Goal: Transaction & Acquisition: Book appointment/travel/reservation

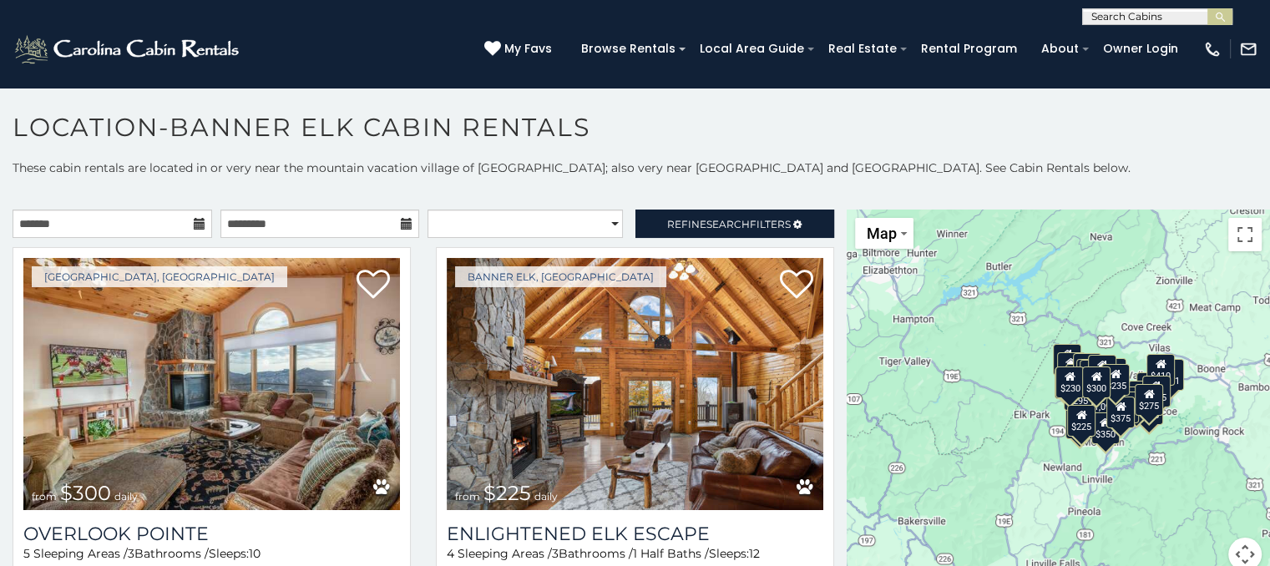
click at [194, 222] on icon at bounding box center [200, 224] width 12 height 12
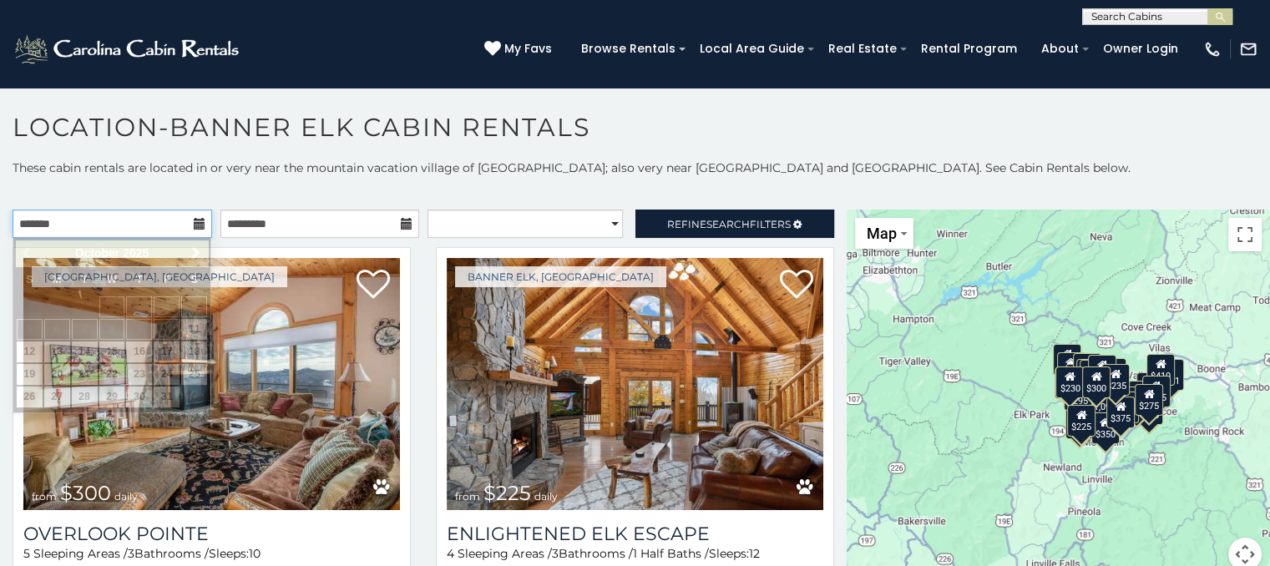
click at [180, 225] on input "text" at bounding box center [113, 224] width 200 height 28
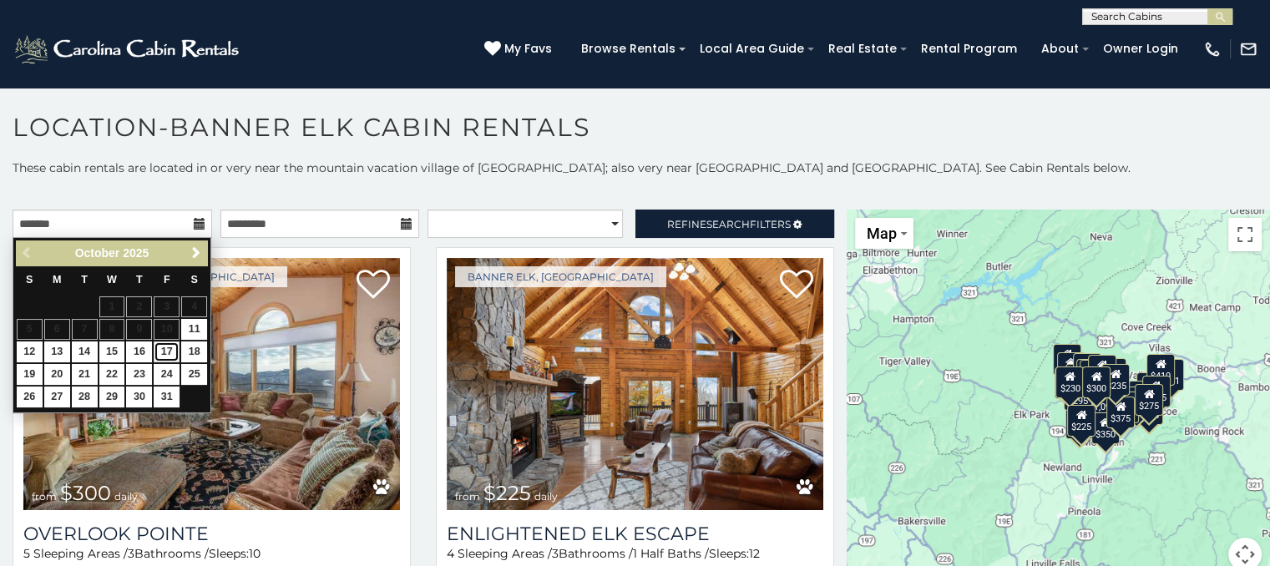
click at [173, 349] on link "17" at bounding box center [167, 352] width 26 height 21
type input "**********"
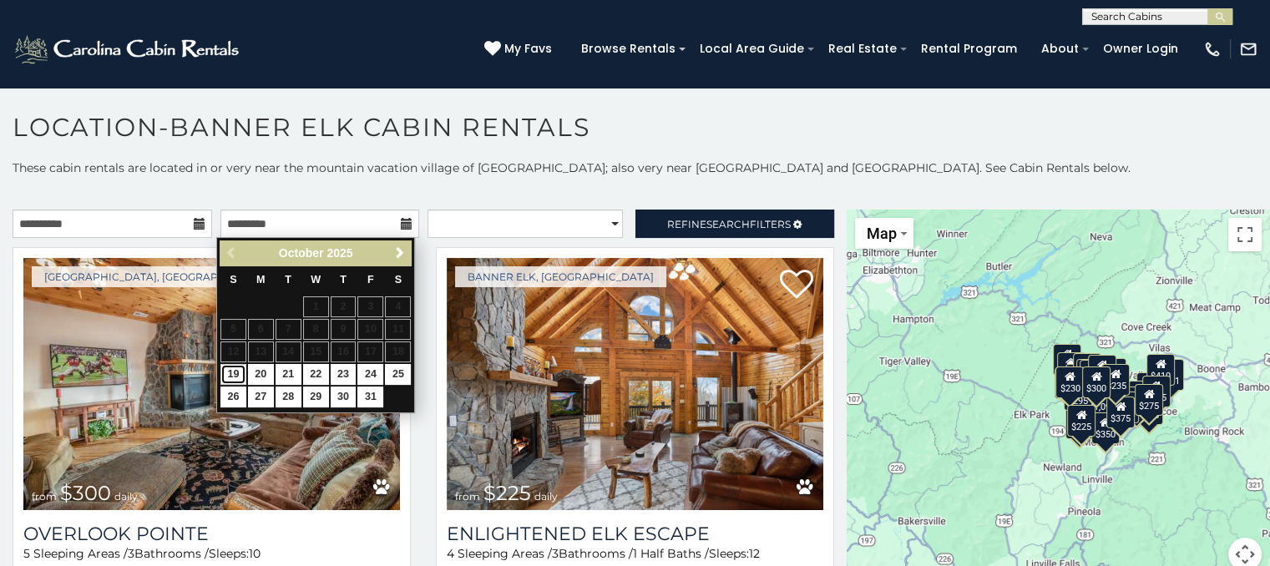
click at [234, 369] on link "19" at bounding box center [233, 374] width 26 height 21
type input "**********"
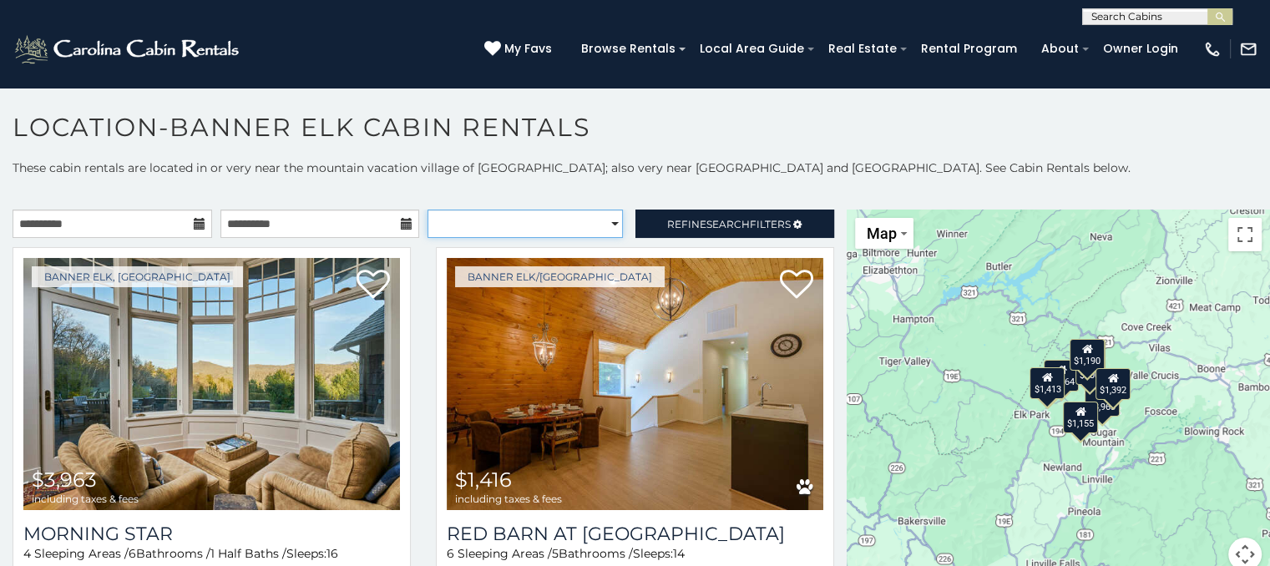
click at [598, 224] on select "**********" at bounding box center [525, 224] width 195 height 28
click at [605, 222] on select "**********" at bounding box center [525, 224] width 195 height 28
select select "**********"
click at [428, 210] on select "**********" at bounding box center [525, 224] width 195 height 28
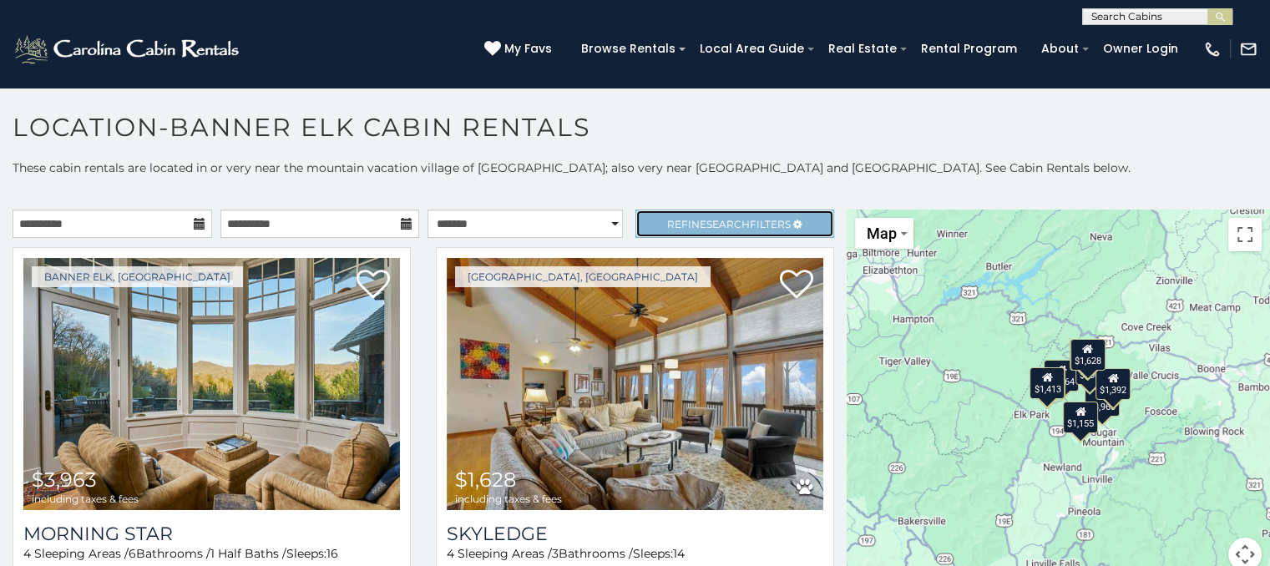
click at [768, 222] on span "Refine Search Filters" at bounding box center [729, 224] width 124 height 13
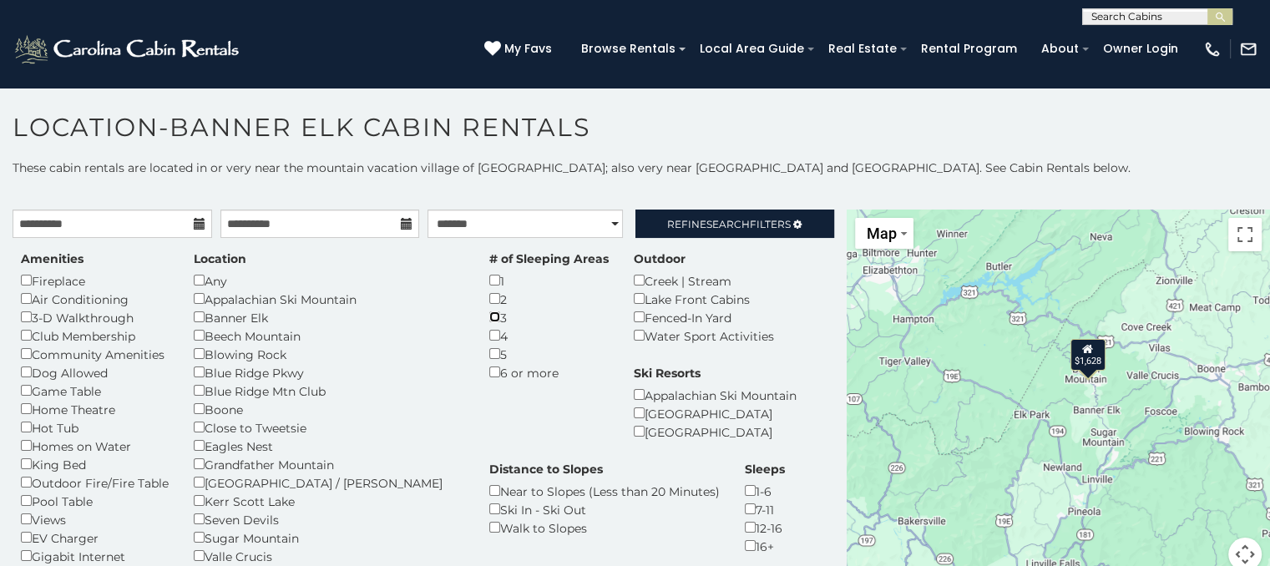
scroll to position [83, 0]
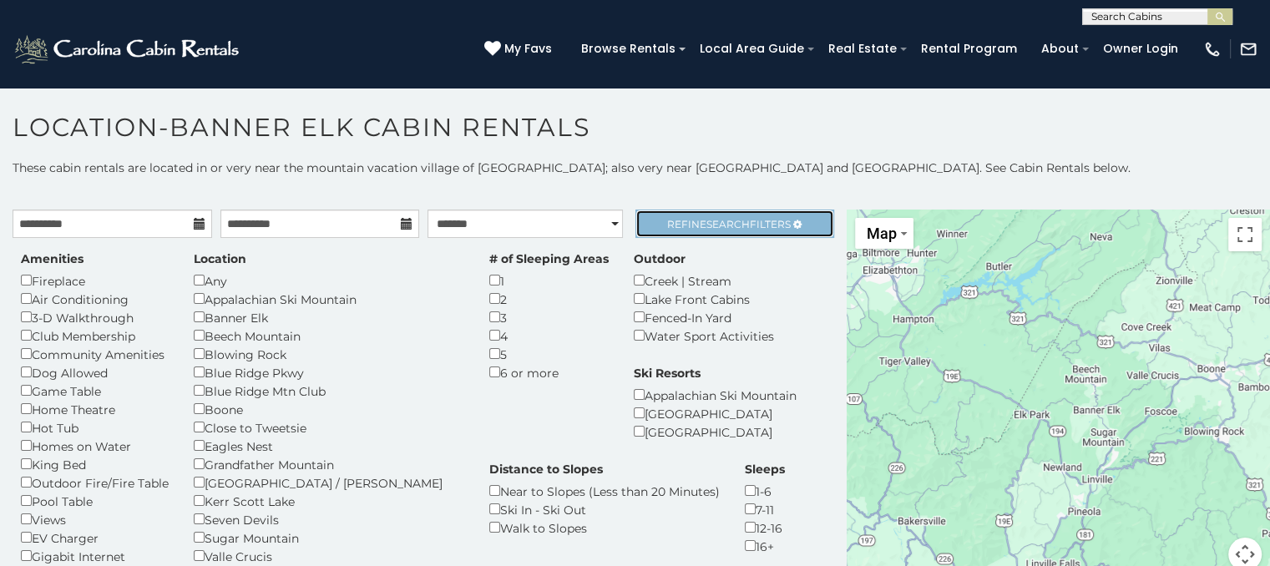
click at [736, 221] on span "Refine Search Filters" at bounding box center [729, 224] width 124 height 13
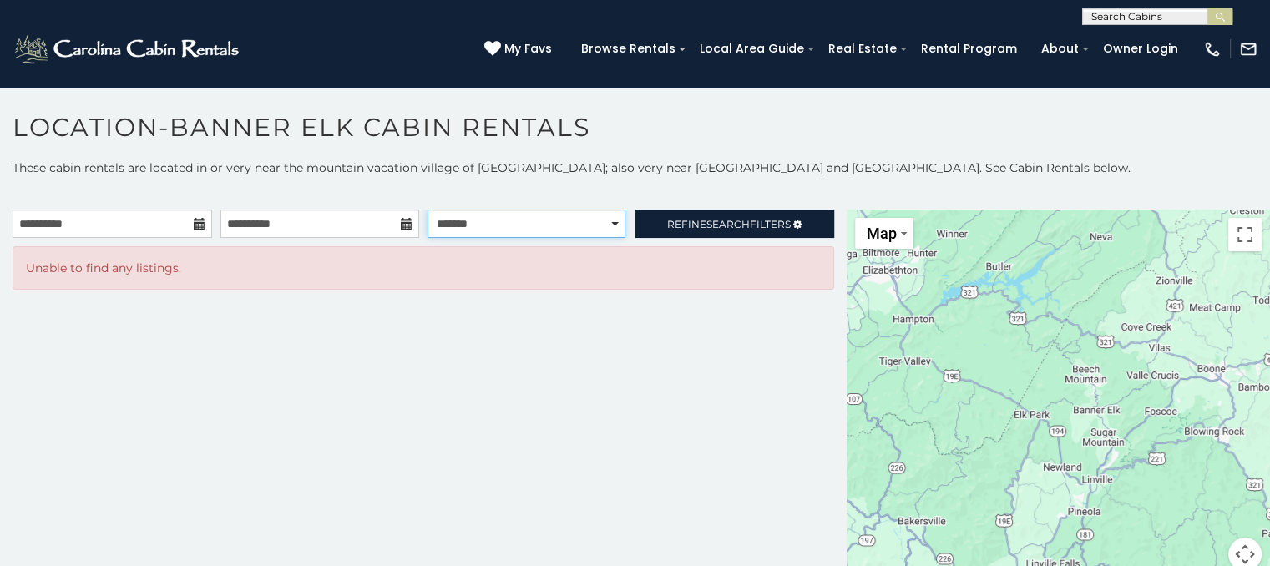
click at [607, 223] on select "**********" at bounding box center [527, 224] width 198 height 28
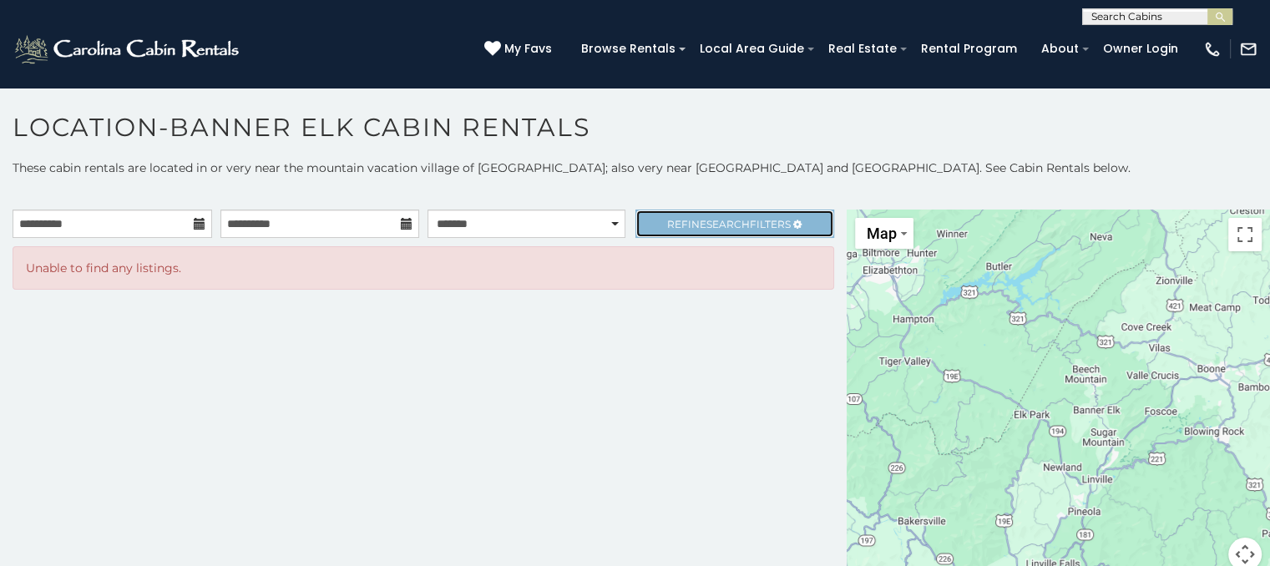
click at [725, 220] on span "Search" at bounding box center [727, 224] width 43 height 13
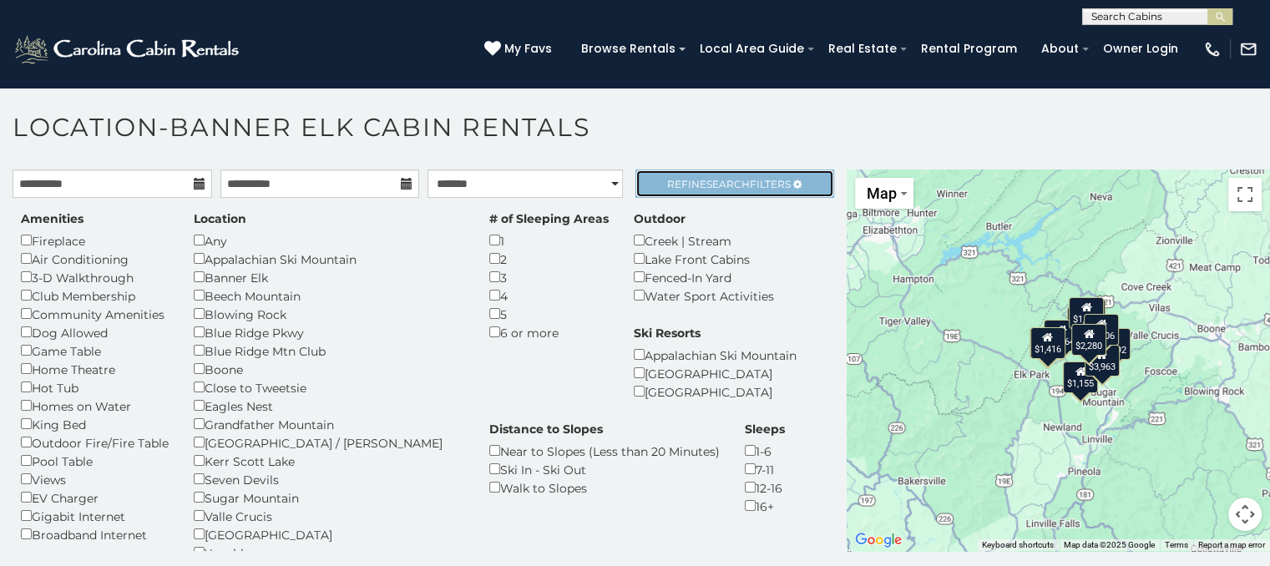
click at [734, 185] on span "Search" at bounding box center [727, 184] width 43 height 13
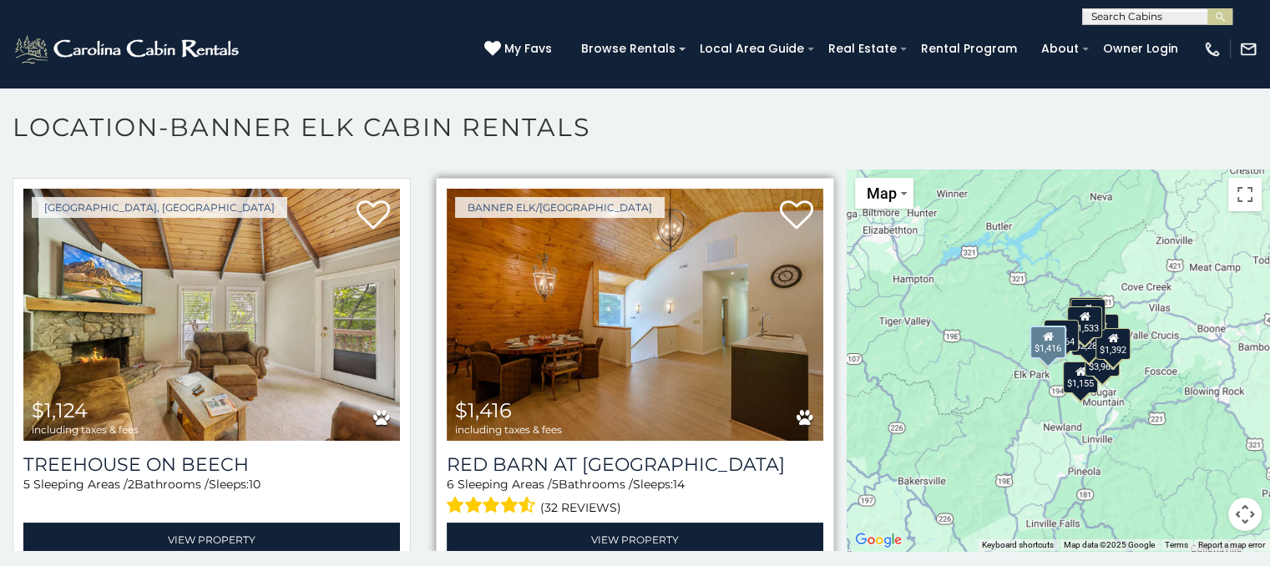
scroll to position [1753, 0]
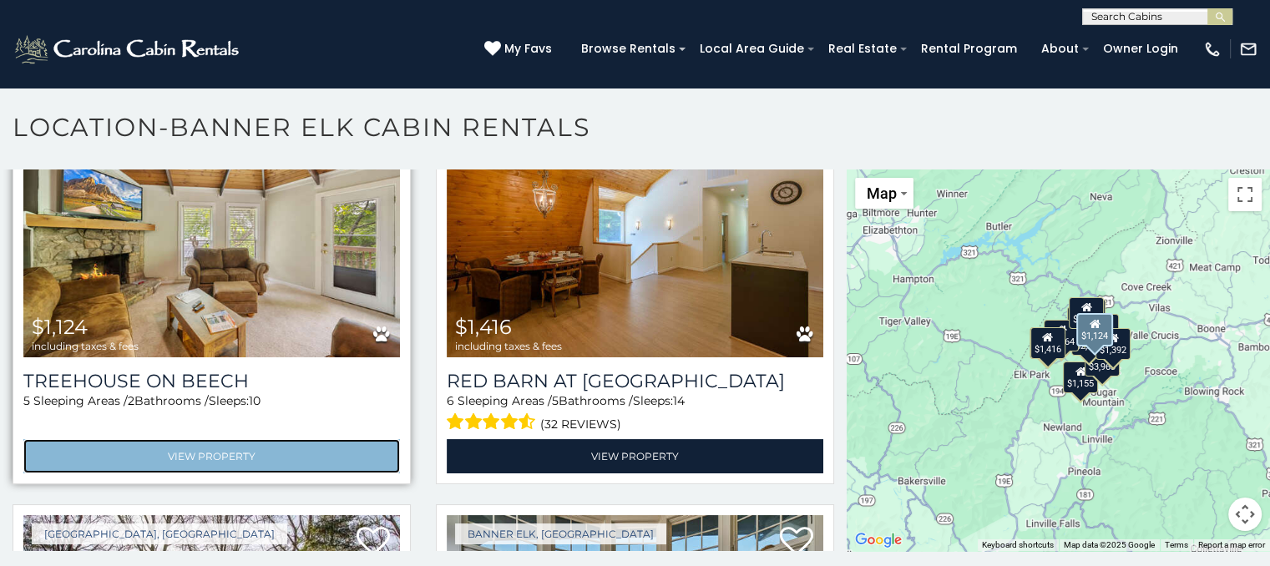
click at [195, 442] on link "View Property" at bounding box center [211, 456] width 377 height 34
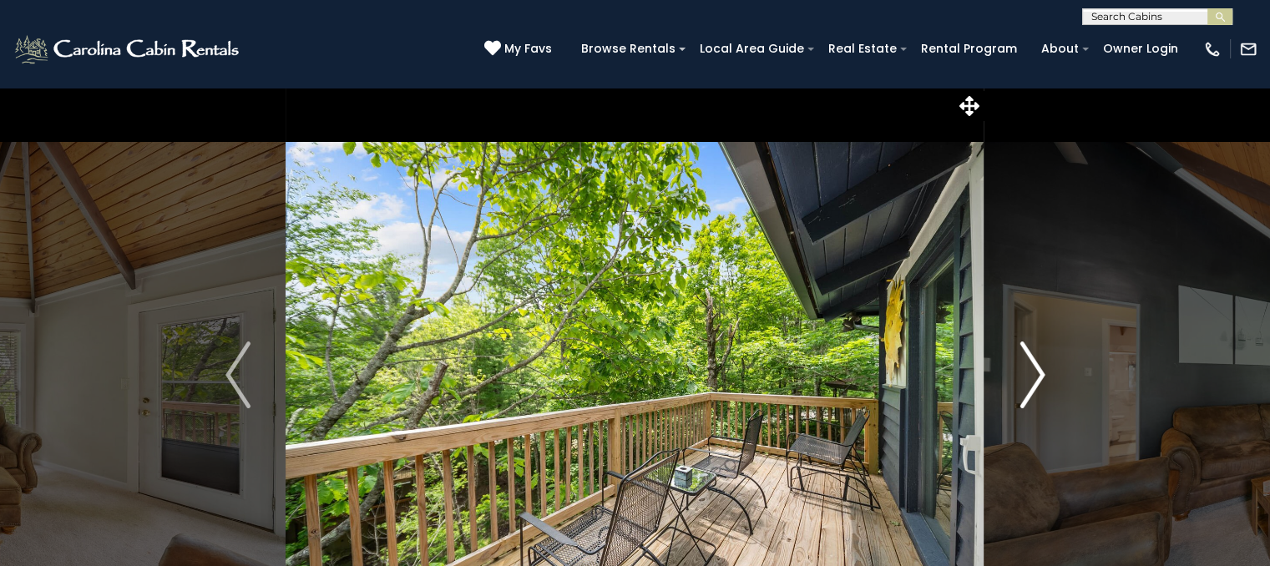
click at [1036, 391] on img "Next" at bounding box center [1032, 375] width 25 height 67
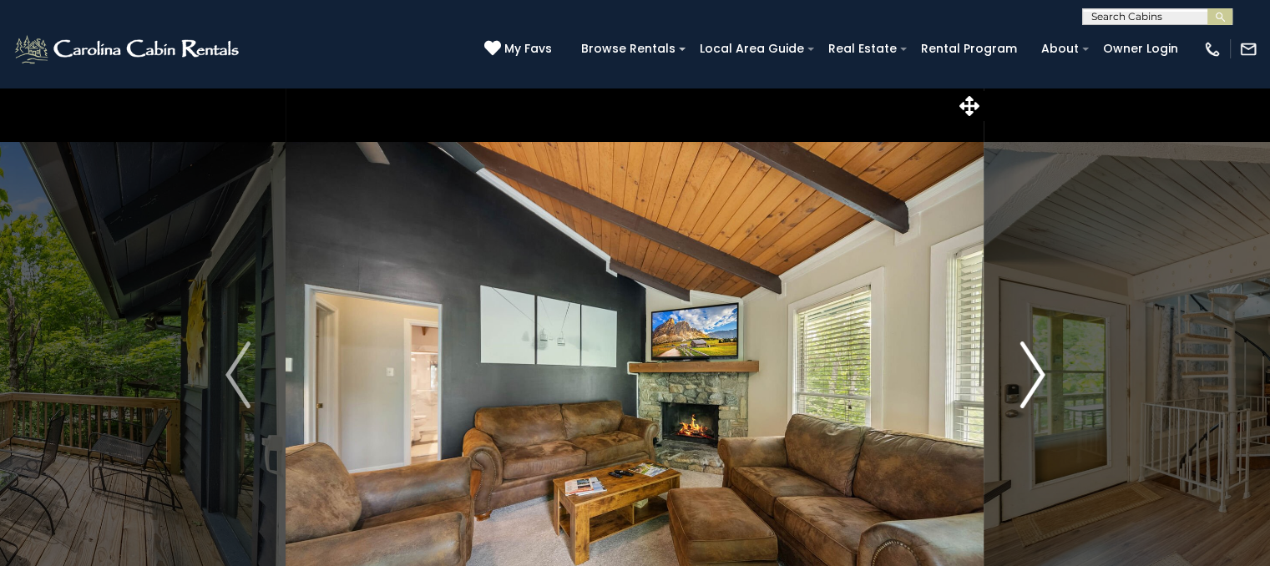
click at [1036, 391] on img "Next" at bounding box center [1032, 375] width 25 height 67
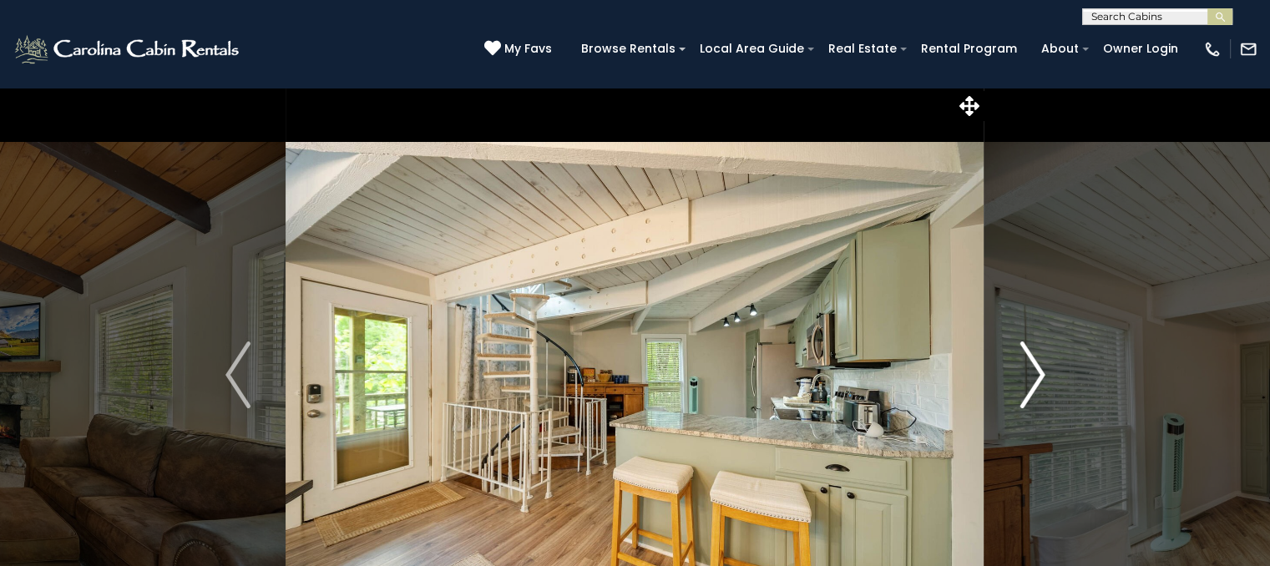
click at [1036, 390] on img "Next" at bounding box center [1032, 375] width 25 height 67
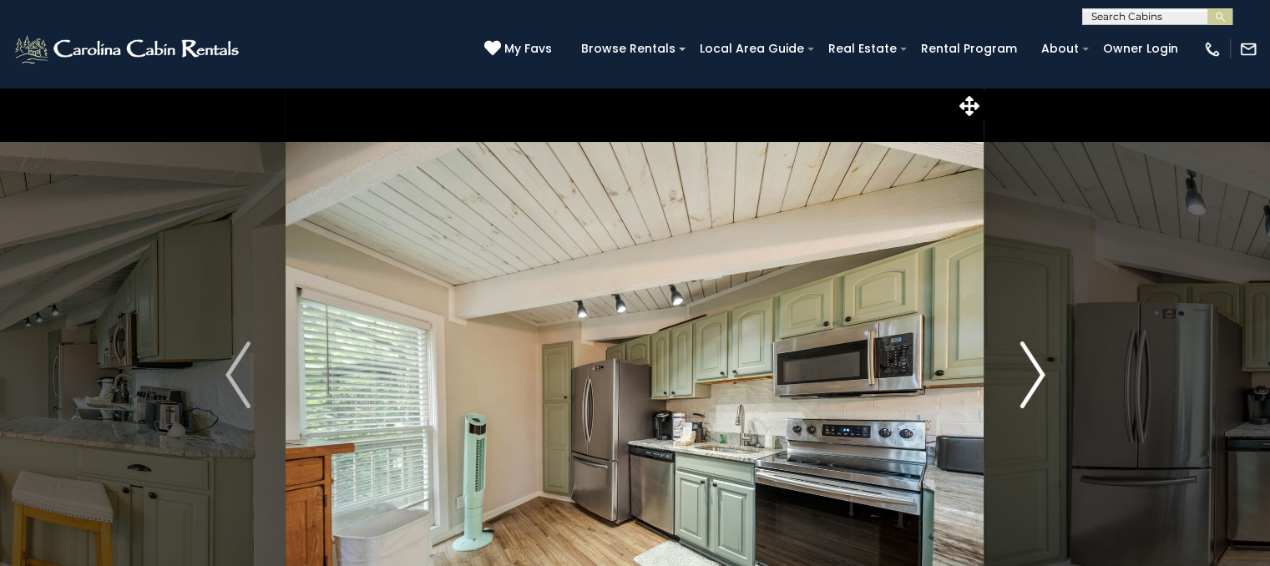
click at [1034, 390] on img "Next" at bounding box center [1032, 375] width 25 height 67
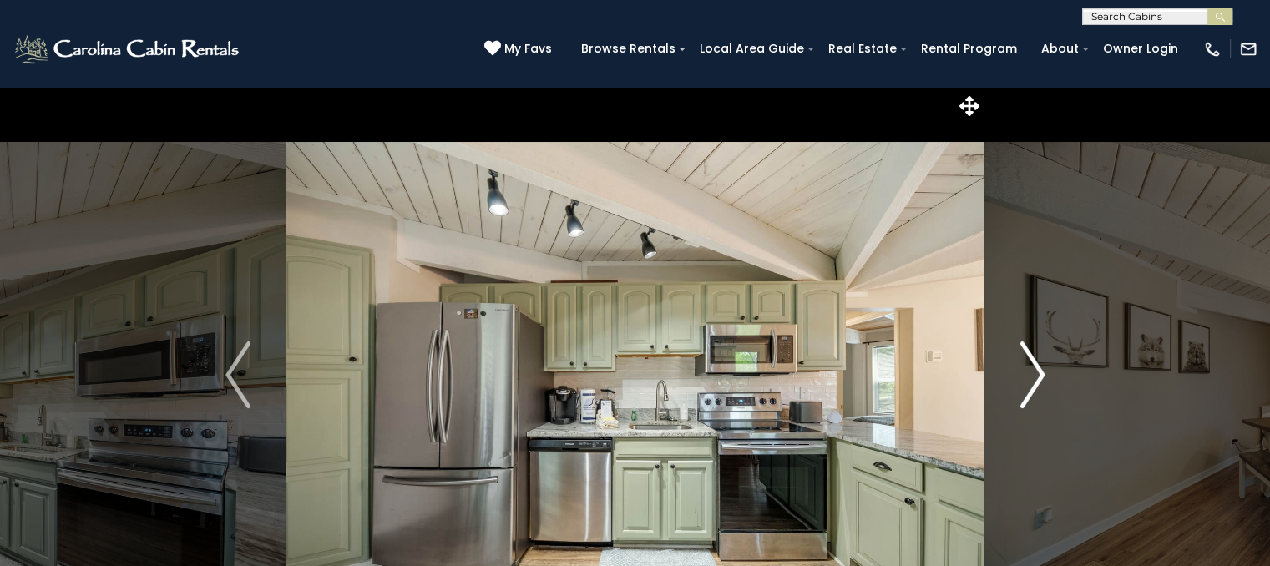
click at [1034, 390] on img "Next" at bounding box center [1032, 375] width 25 height 67
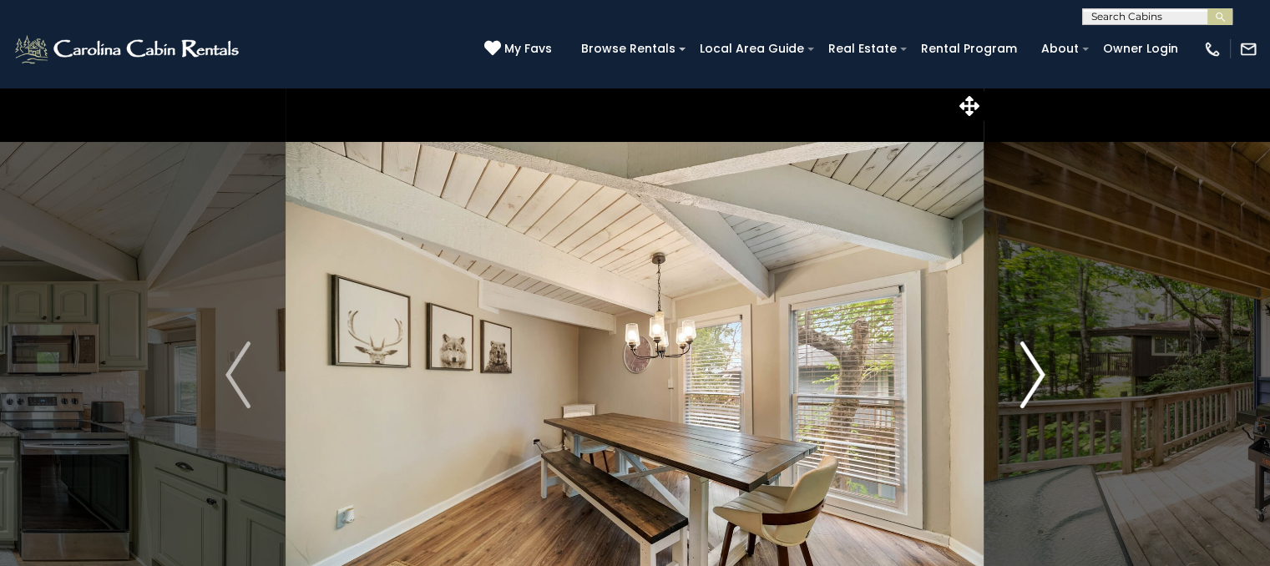
click at [1034, 390] on img "Next" at bounding box center [1032, 375] width 25 height 67
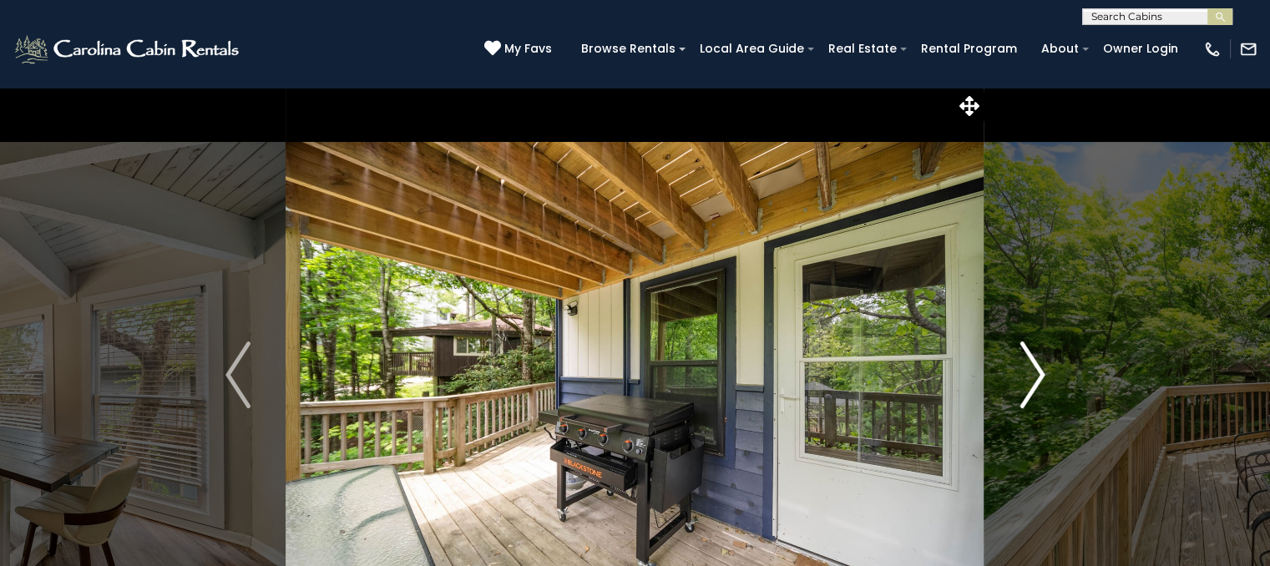
click at [1034, 390] on img "Next" at bounding box center [1032, 375] width 25 height 67
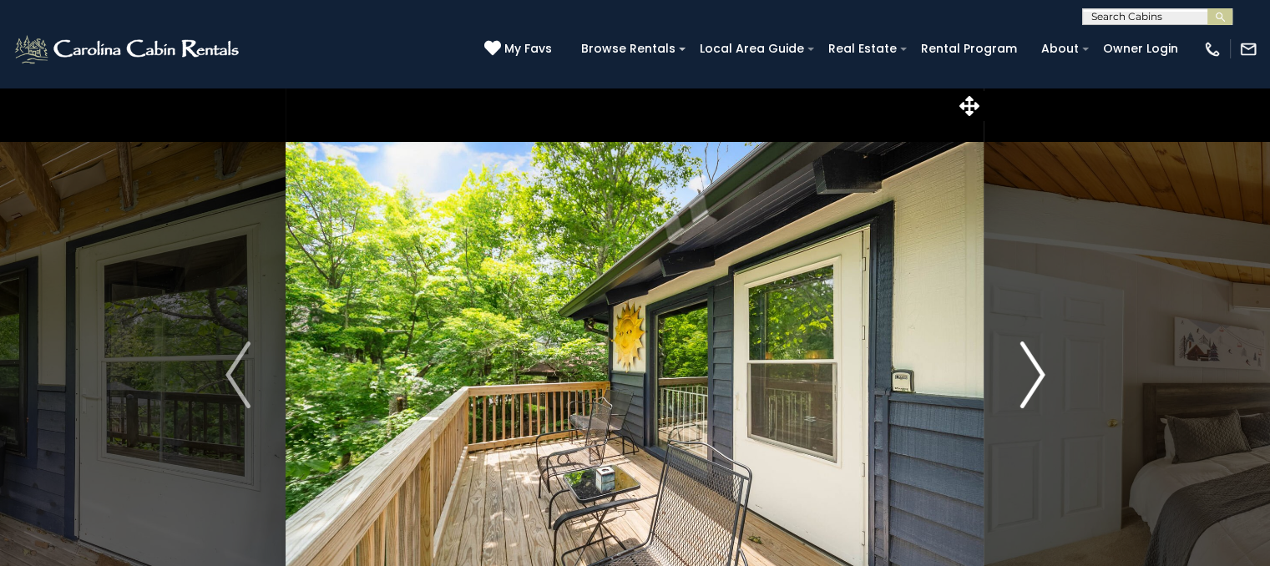
click at [1034, 390] on img "Next" at bounding box center [1032, 375] width 25 height 67
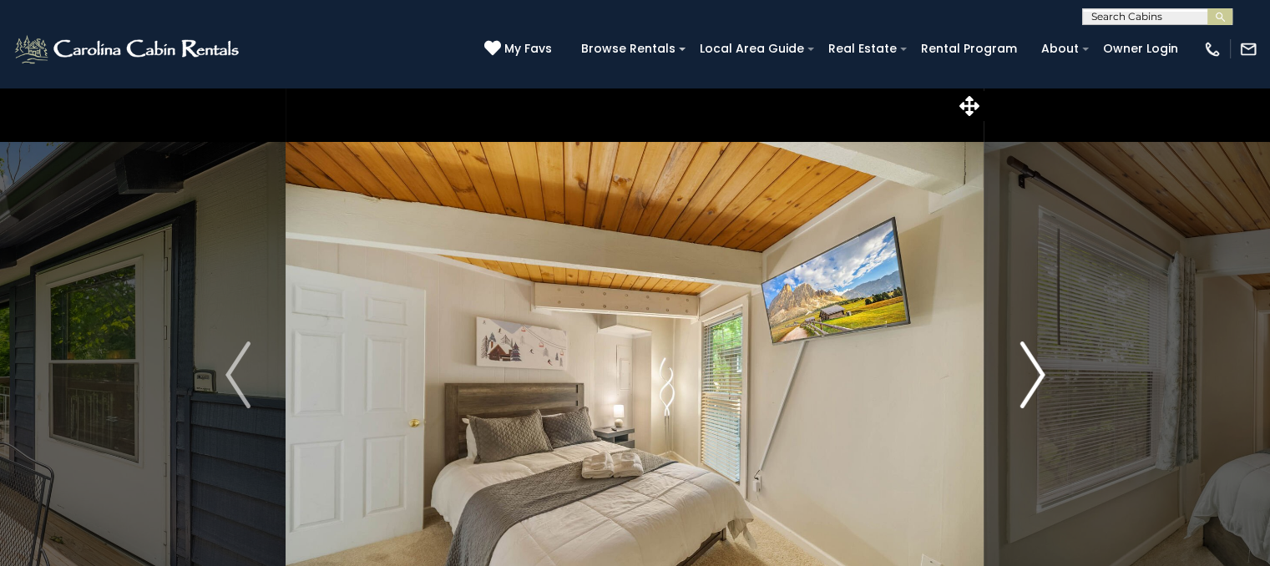
click at [1034, 390] on img "Next" at bounding box center [1032, 375] width 25 height 67
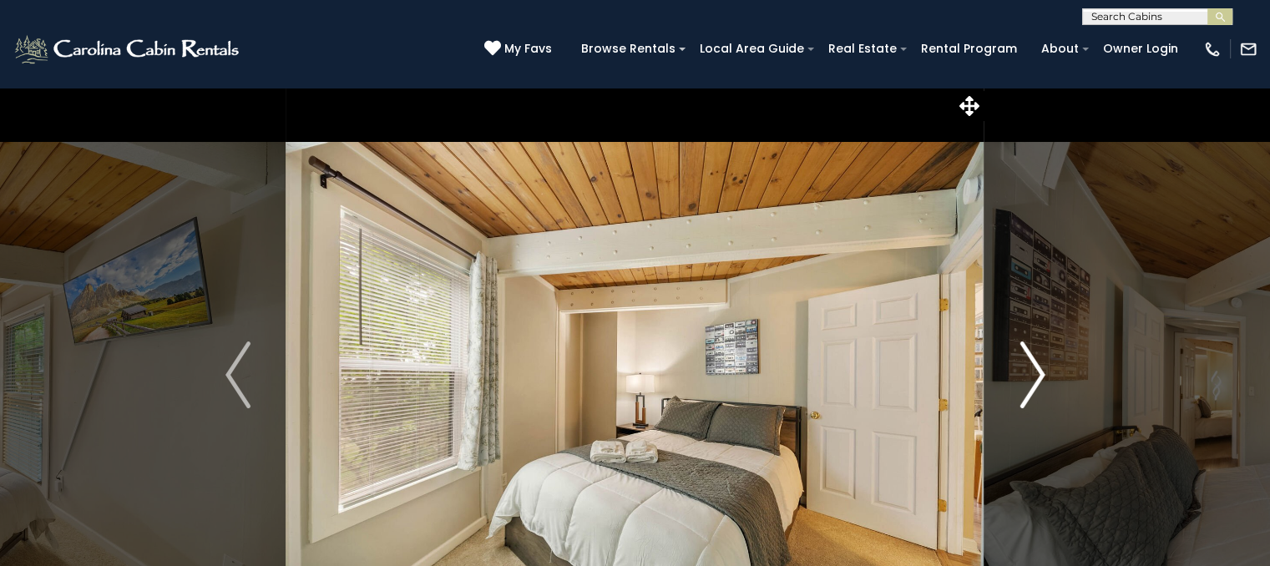
click at [1034, 390] on img "Next" at bounding box center [1032, 375] width 25 height 67
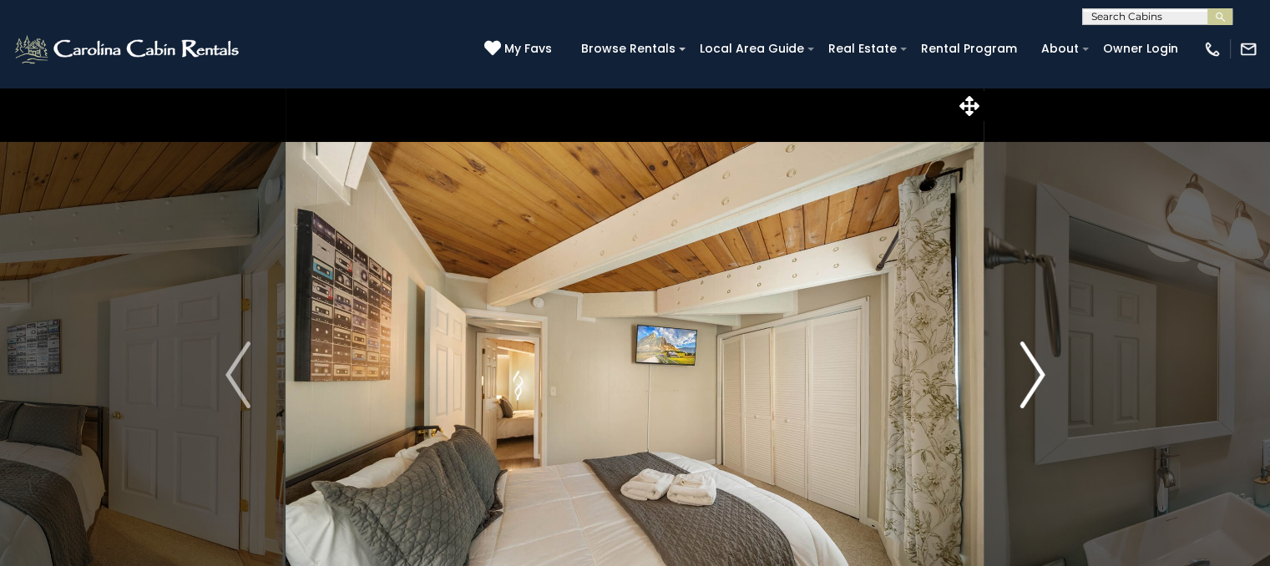
click at [1034, 390] on img "Next" at bounding box center [1032, 375] width 25 height 67
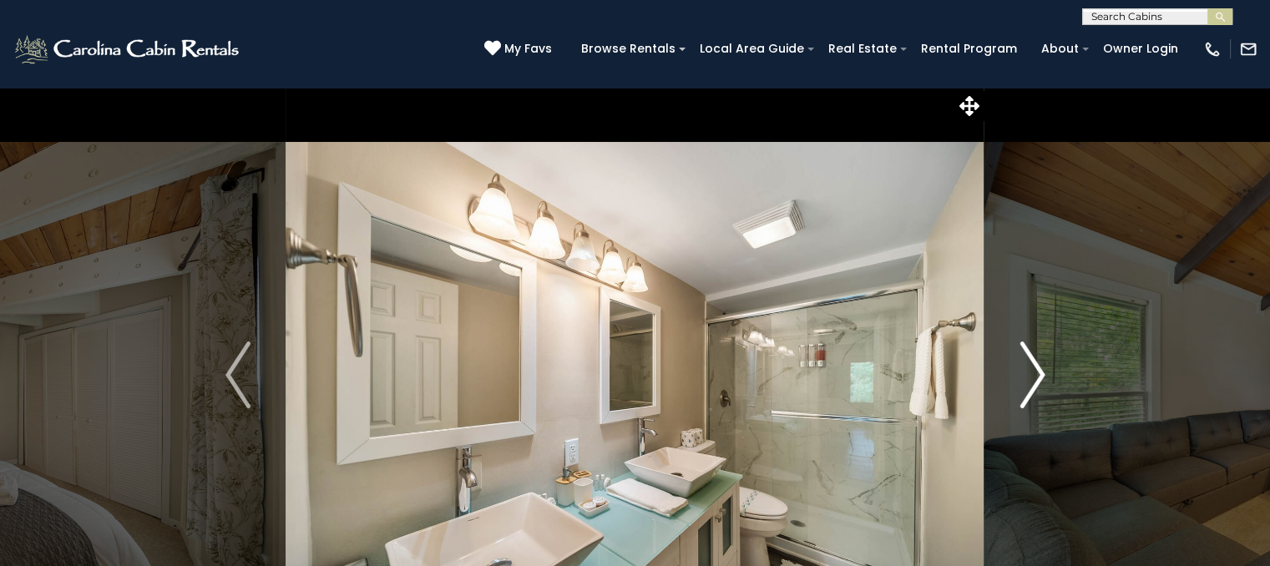
click at [1034, 390] on img "Next" at bounding box center [1032, 375] width 25 height 67
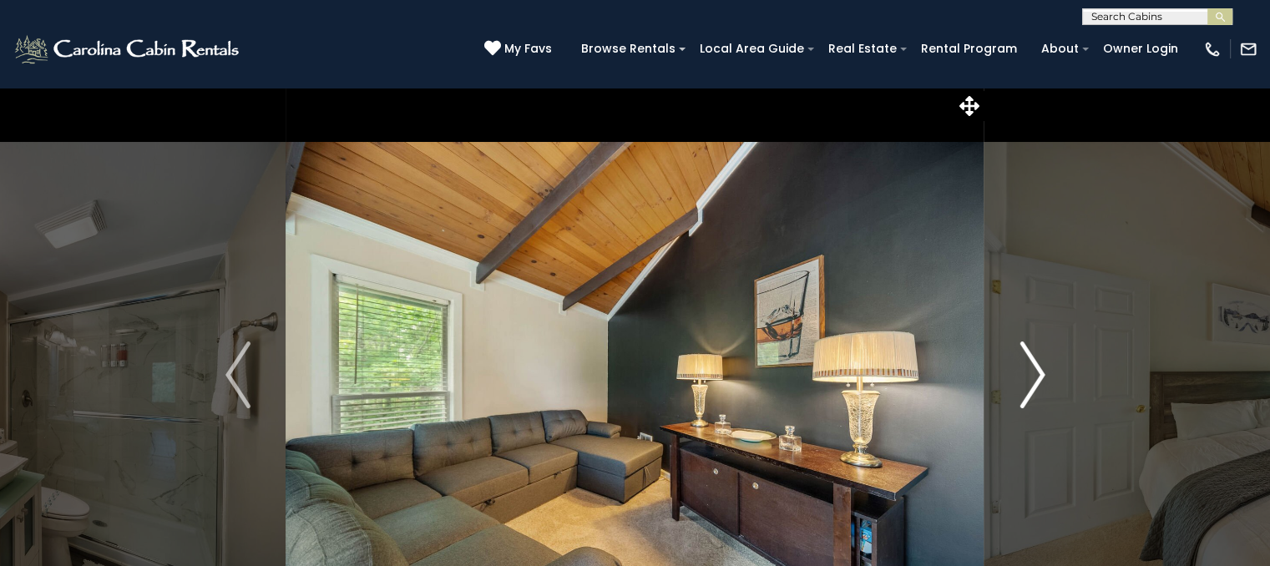
click at [1034, 390] on img "Next" at bounding box center [1032, 375] width 25 height 67
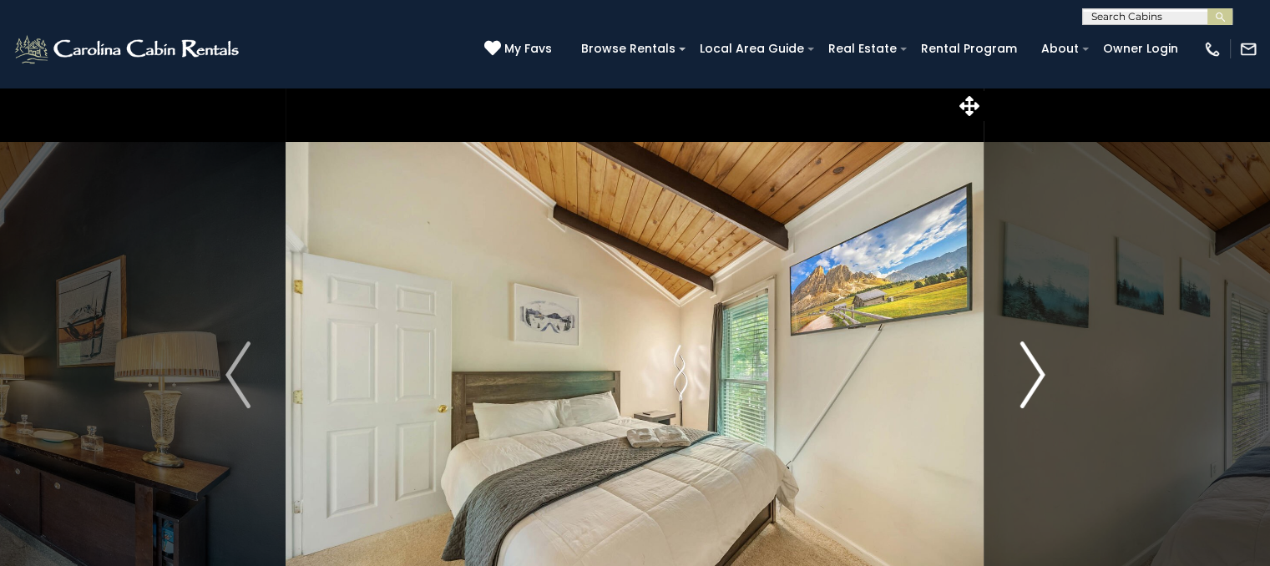
click at [1034, 390] on img "Next" at bounding box center [1032, 375] width 25 height 67
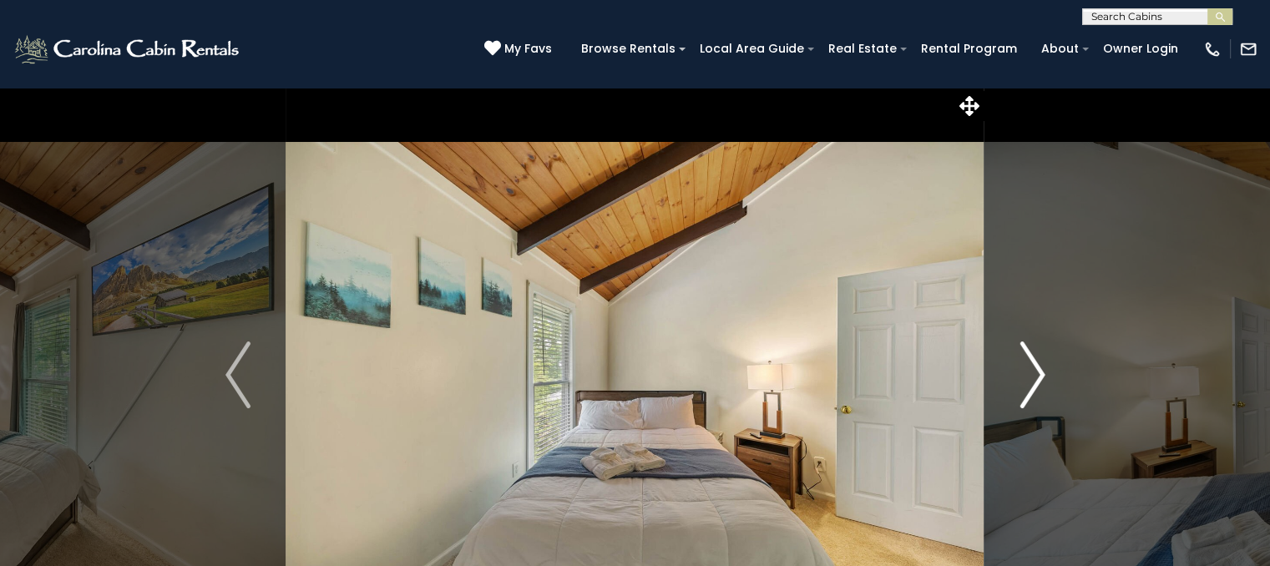
click at [1034, 390] on img "Next" at bounding box center [1032, 375] width 25 height 67
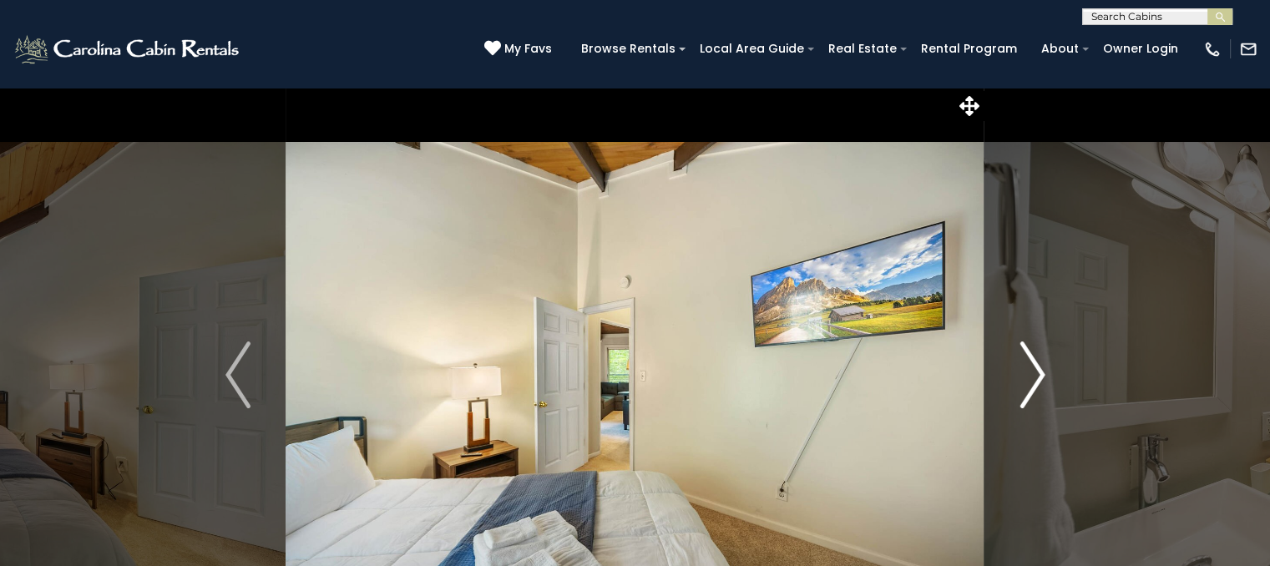
click at [1034, 390] on img "Next" at bounding box center [1032, 375] width 25 height 67
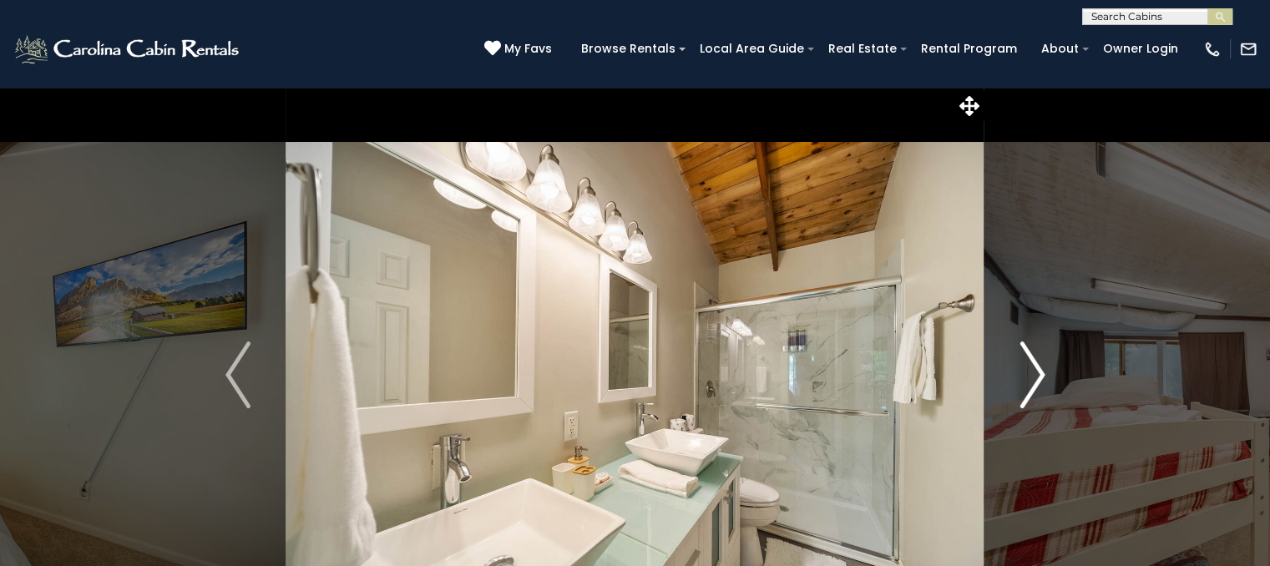
click at [1034, 390] on img "Next" at bounding box center [1032, 375] width 25 height 67
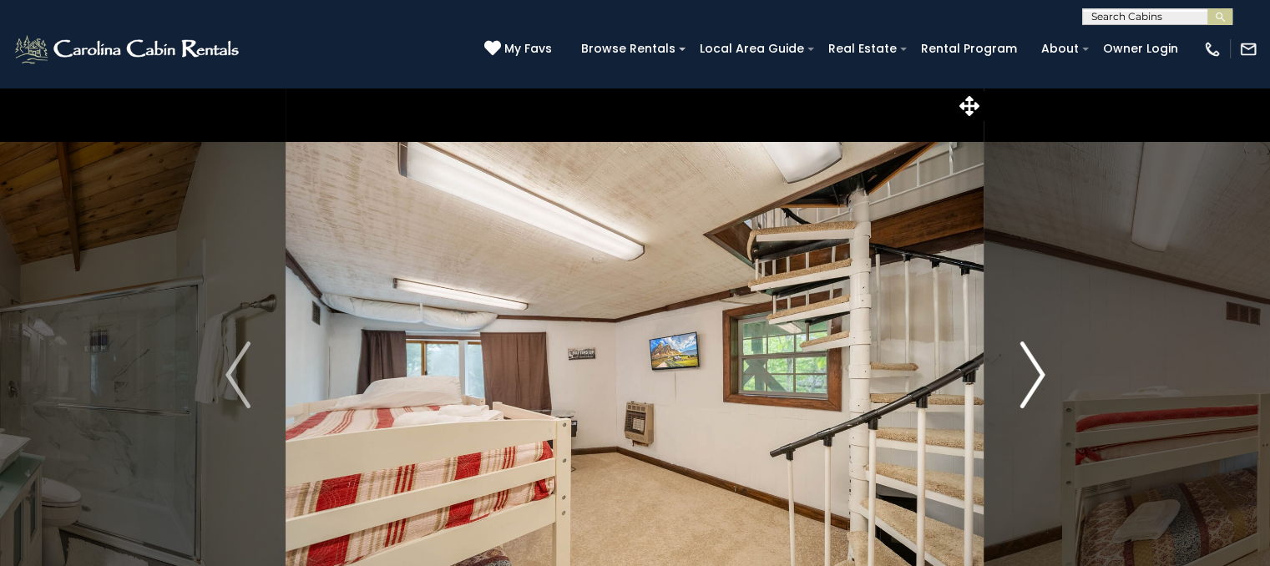
click at [1034, 390] on img "Next" at bounding box center [1032, 375] width 25 height 67
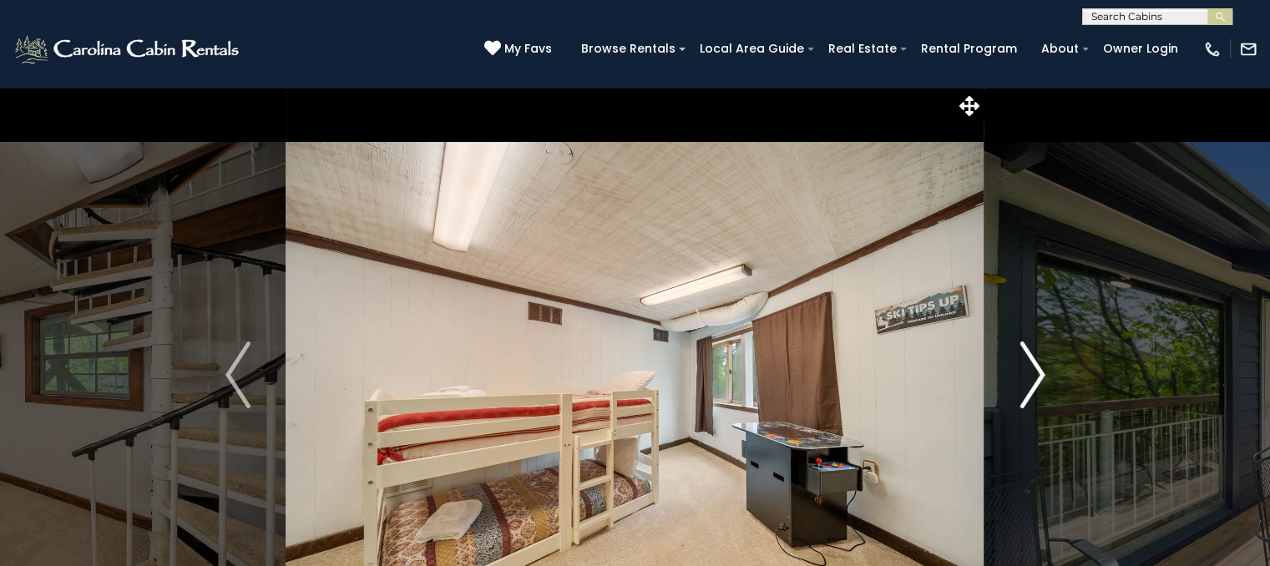
click at [1034, 390] on img "Next" at bounding box center [1032, 375] width 25 height 67
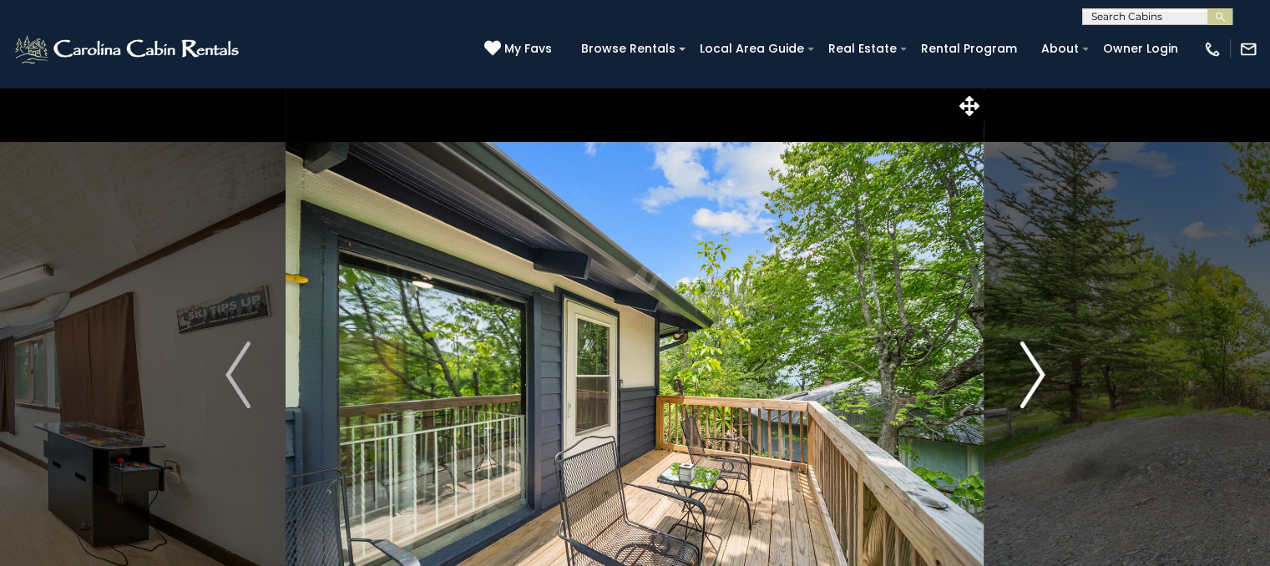
click at [1034, 390] on img "Next" at bounding box center [1032, 375] width 25 height 67
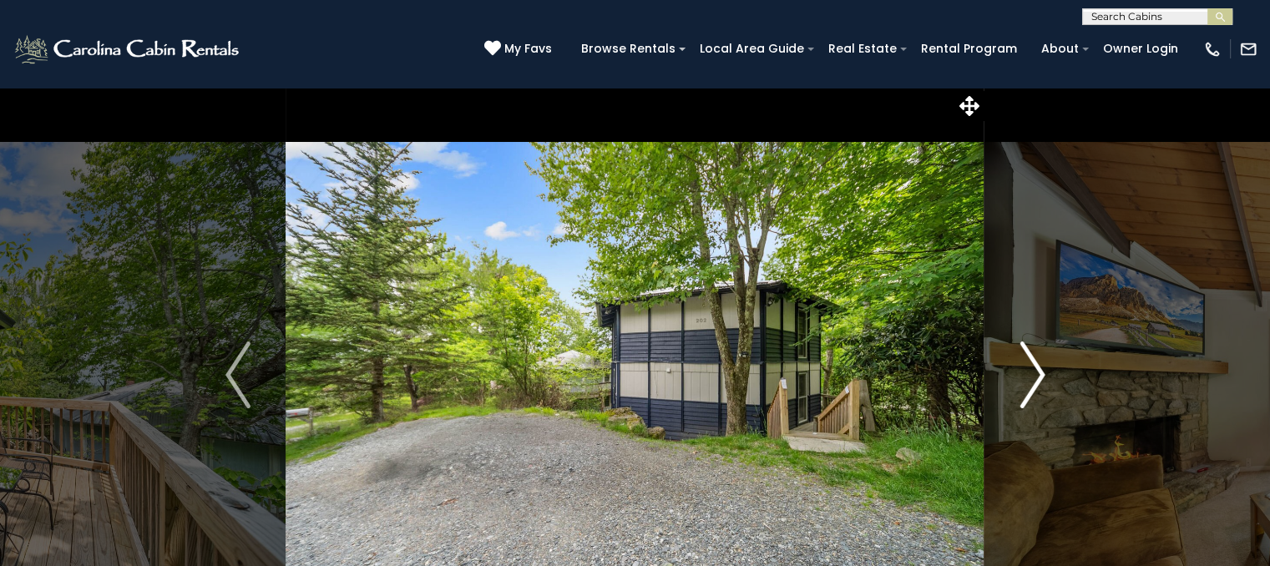
click at [1034, 390] on img "Next" at bounding box center [1032, 375] width 25 height 67
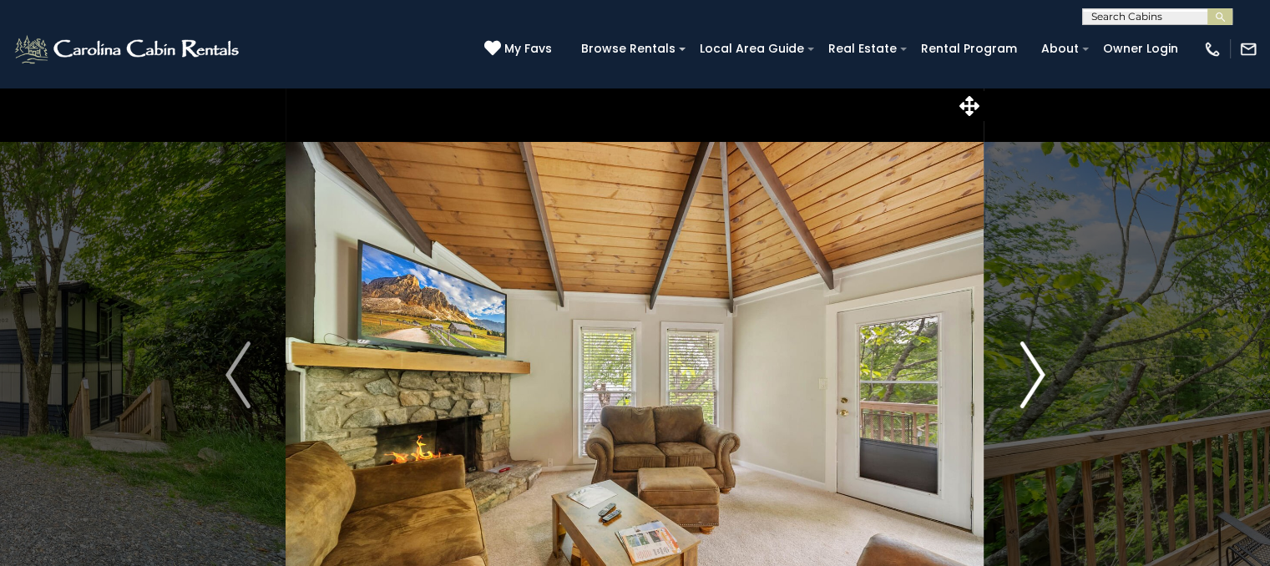
click at [1034, 393] on img "Next" at bounding box center [1032, 375] width 25 height 67
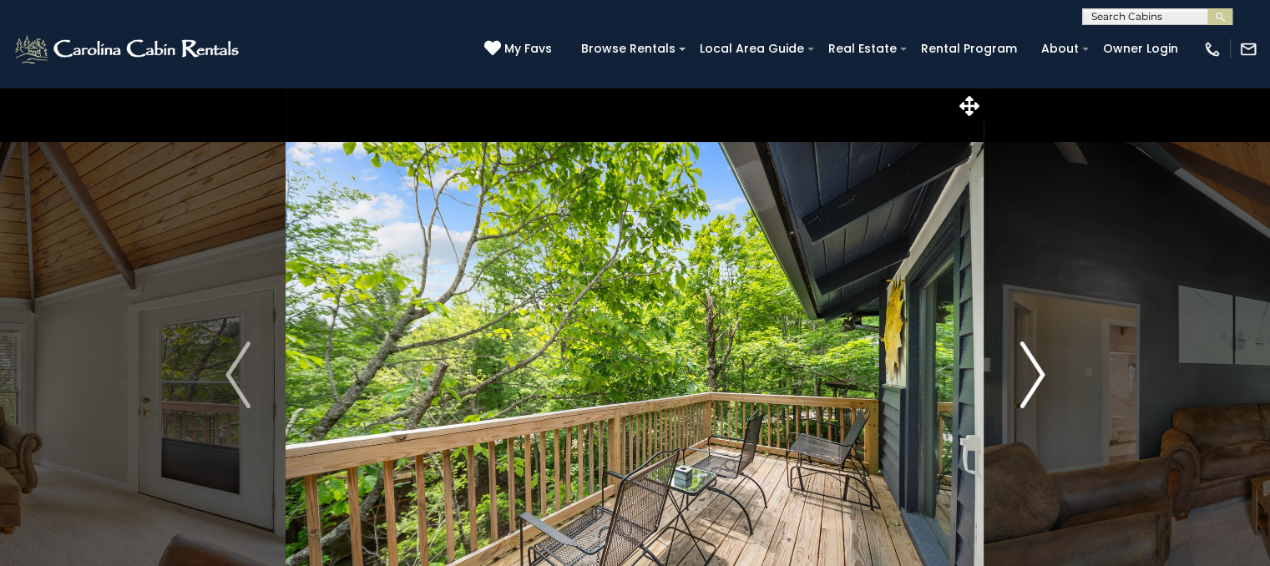
click at [1033, 393] on img "Next" at bounding box center [1032, 375] width 25 height 67
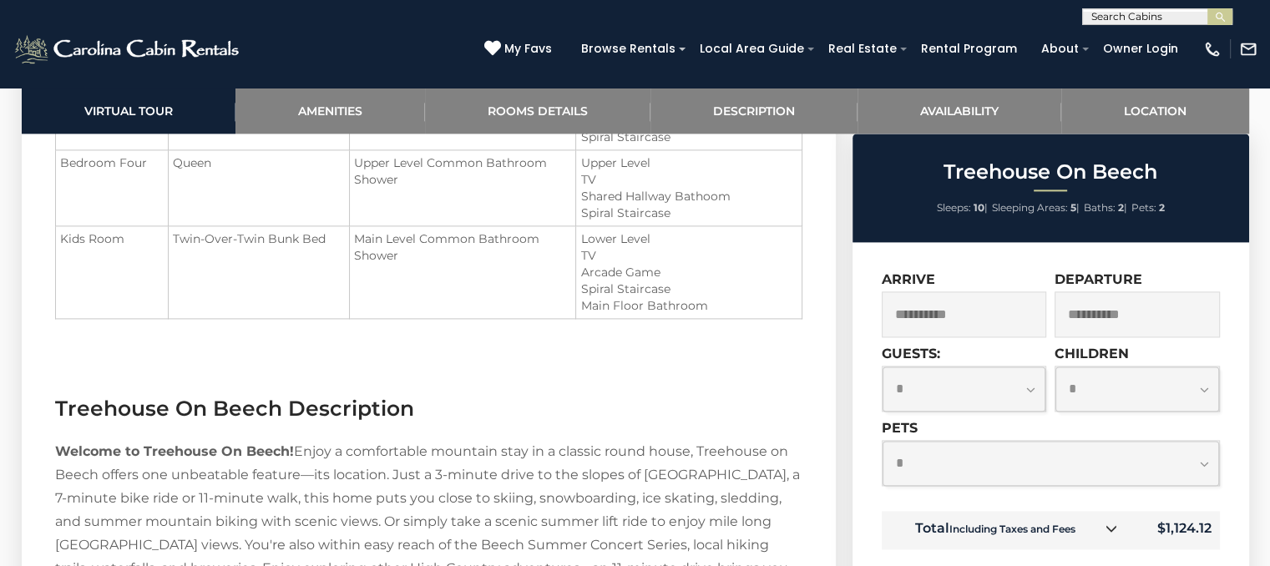
scroll to position [2004, 0]
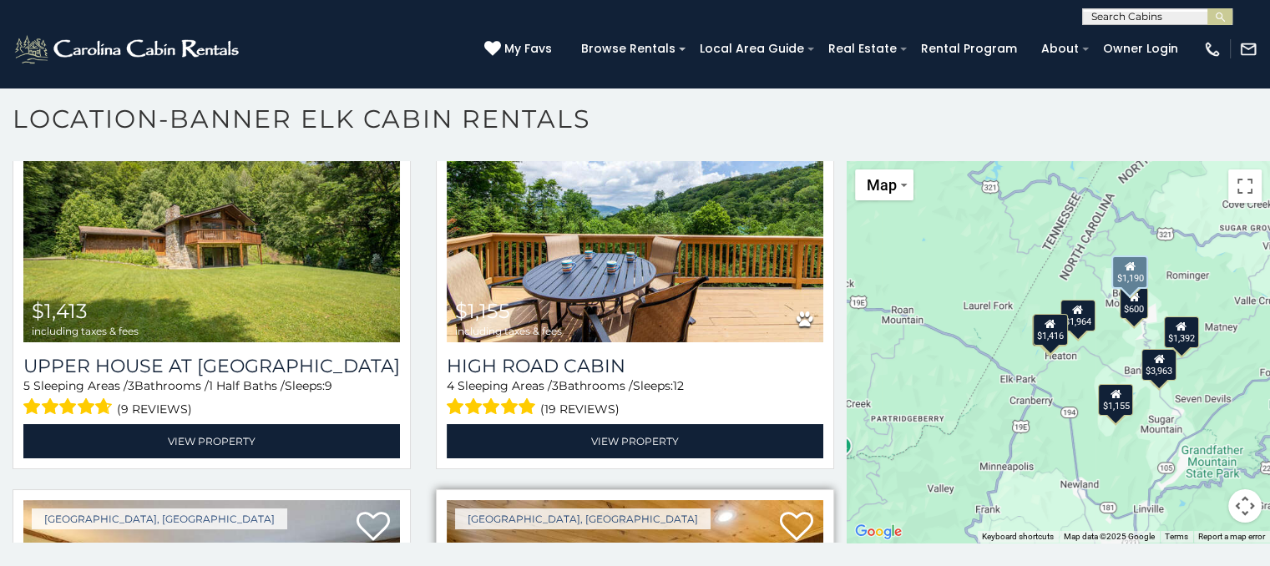
scroll to position [931, 0]
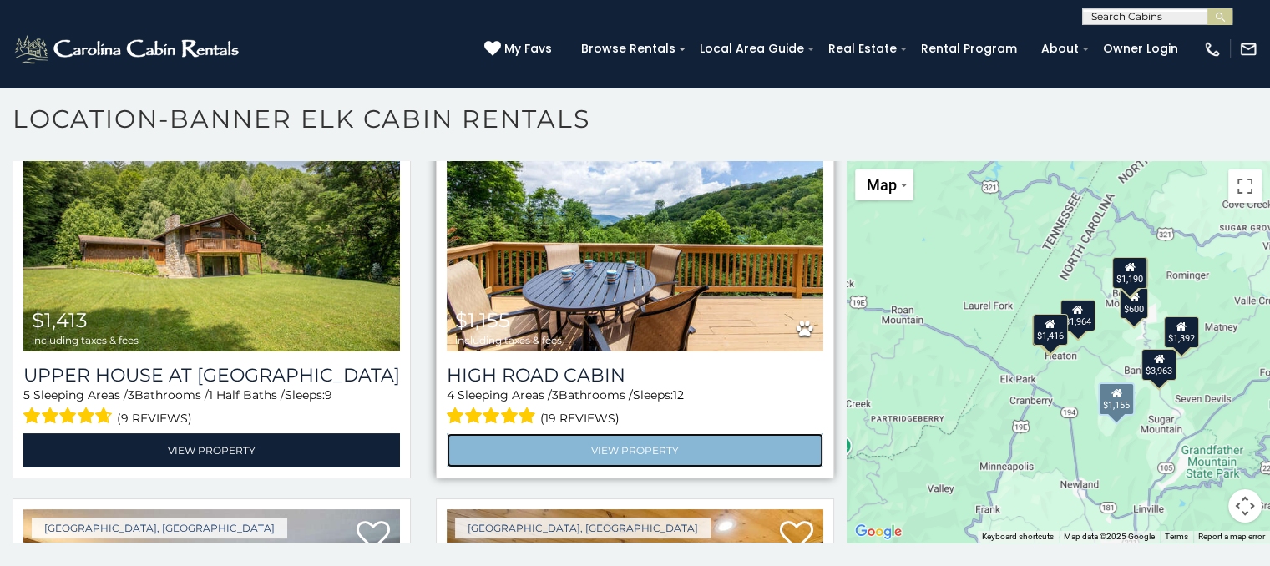
click at [667, 437] on link "View Property" at bounding box center [635, 450] width 377 height 34
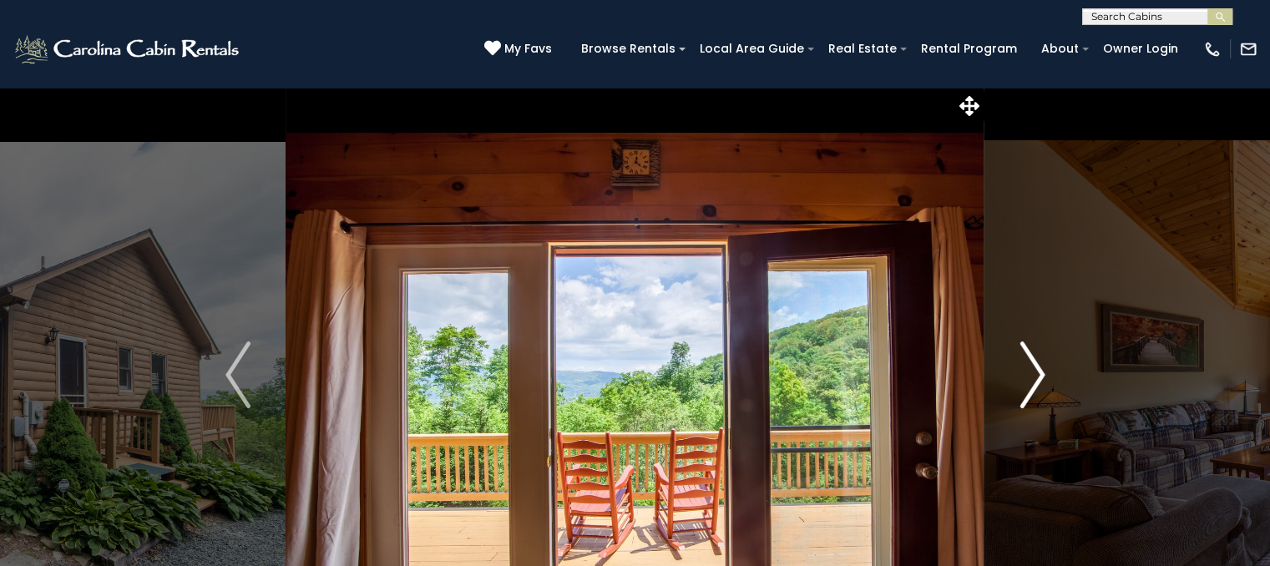
click at [1030, 385] on img "Next" at bounding box center [1032, 375] width 25 height 67
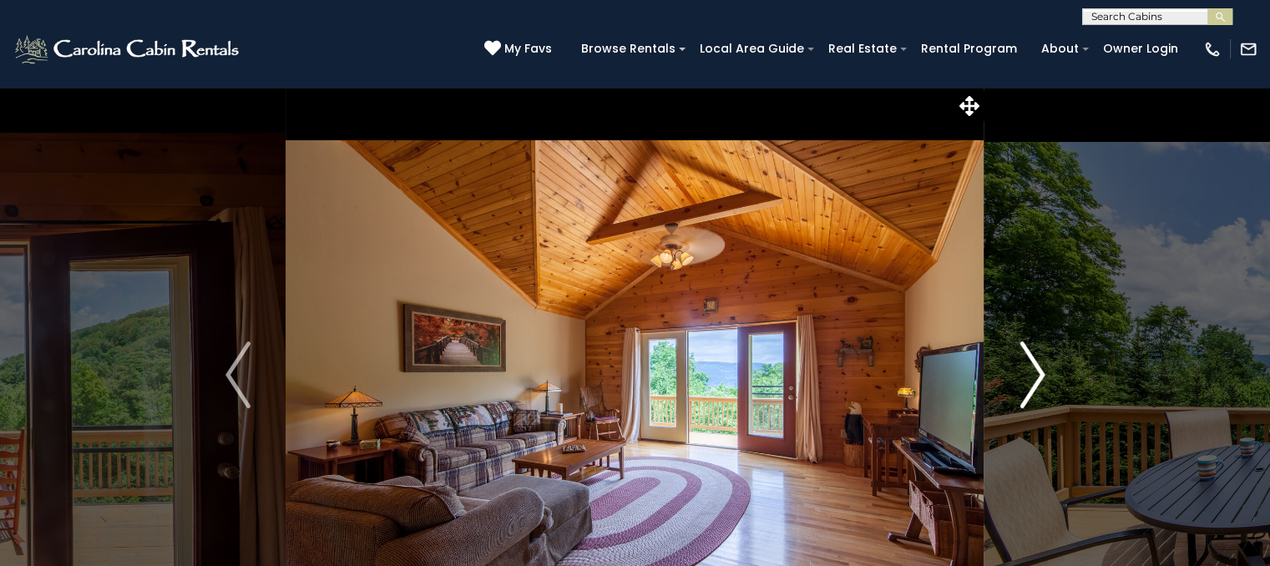
click at [1035, 384] on img "Next" at bounding box center [1032, 375] width 25 height 67
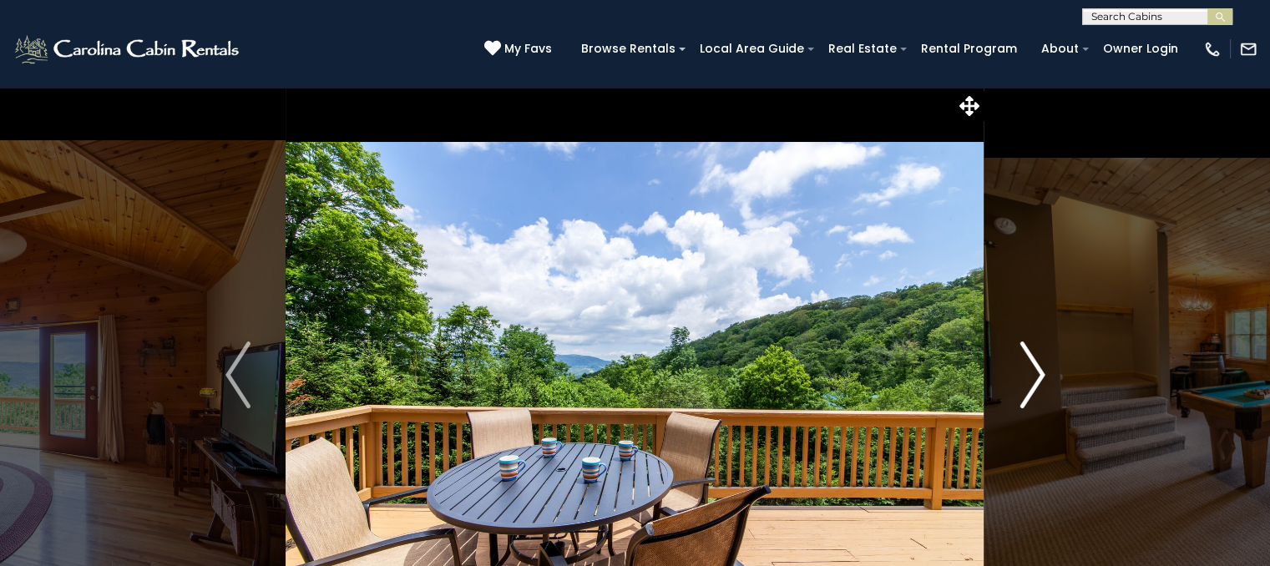
click at [1035, 384] on img "Next" at bounding box center [1032, 375] width 25 height 67
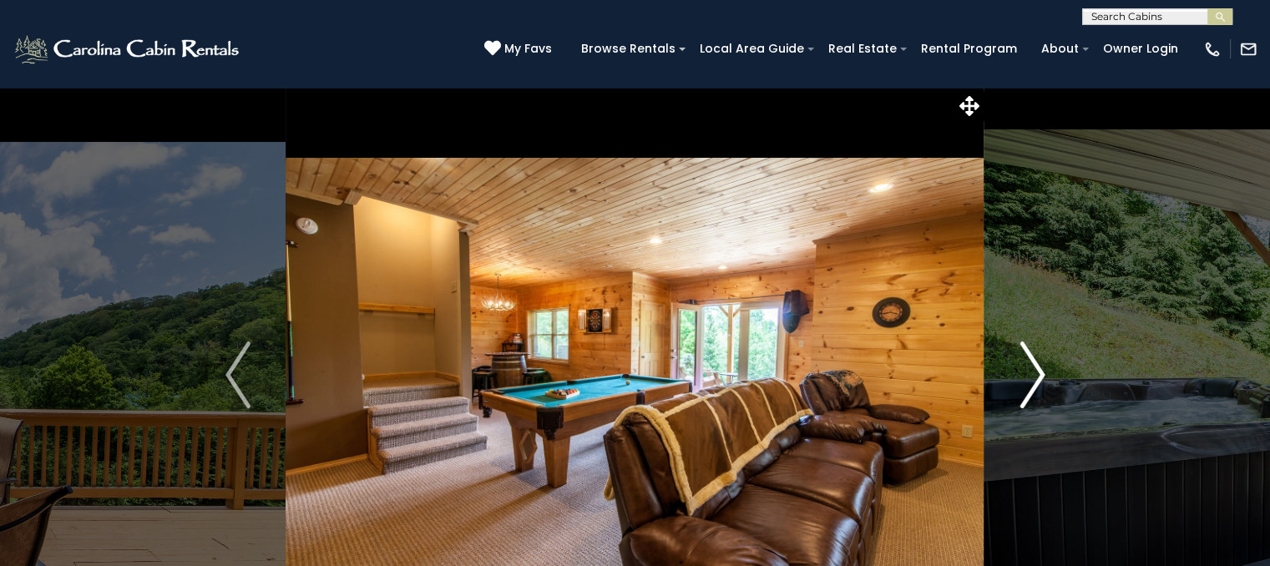
click at [1035, 384] on img "Next" at bounding box center [1032, 375] width 25 height 67
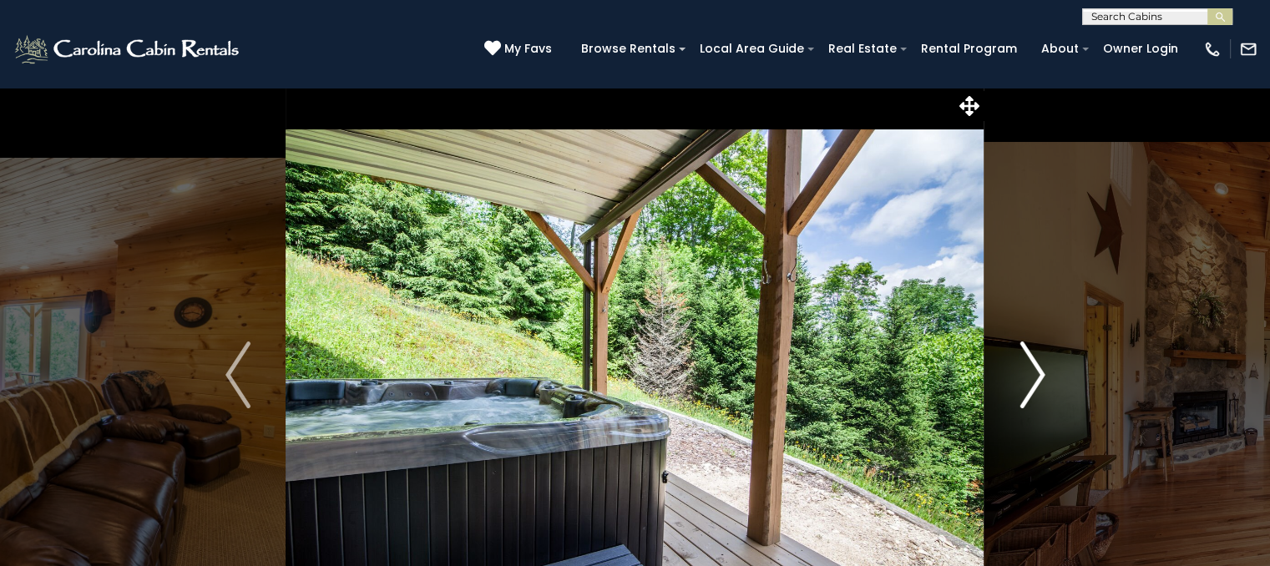
click at [1035, 384] on img "Next" at bounding box center [1032, 375] width 25 height 67
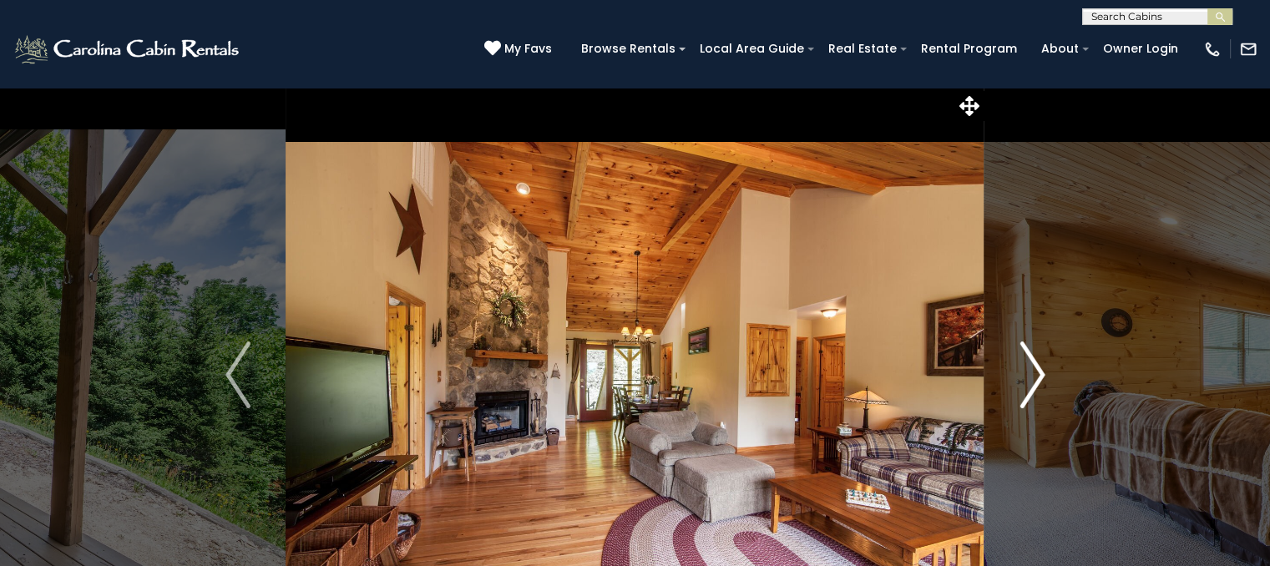
click at [1035, 384] on img "Next" at bounding box center [1032, 375] width 25 height 67
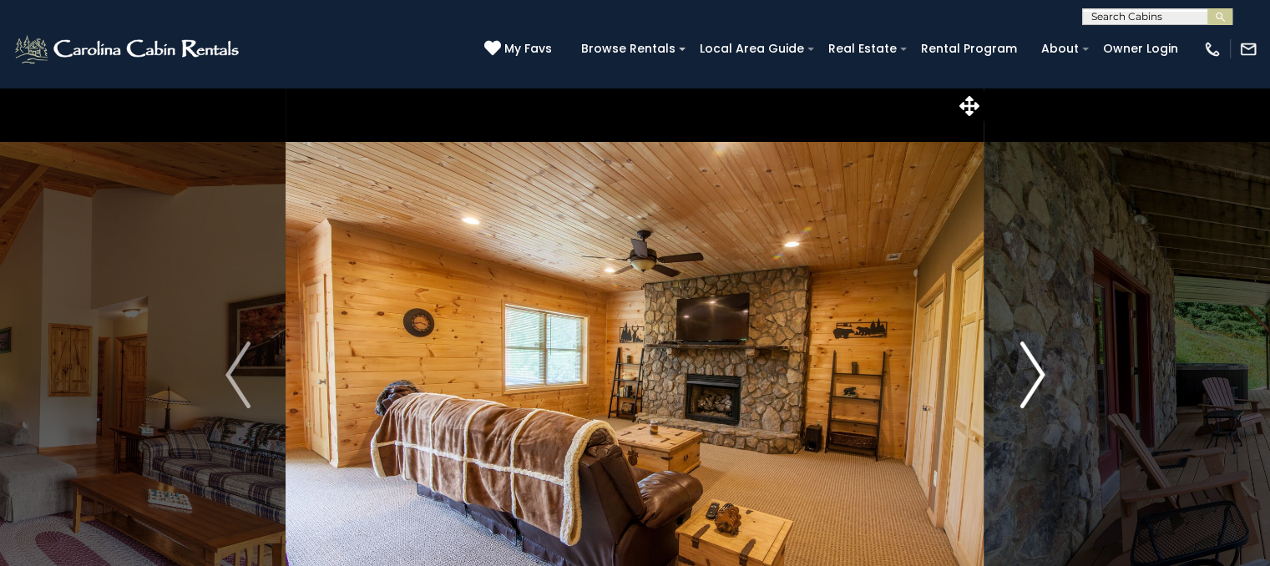
click at [1035, 384] on img "Next" at bounding box center [1032, 375] width 25 height 67
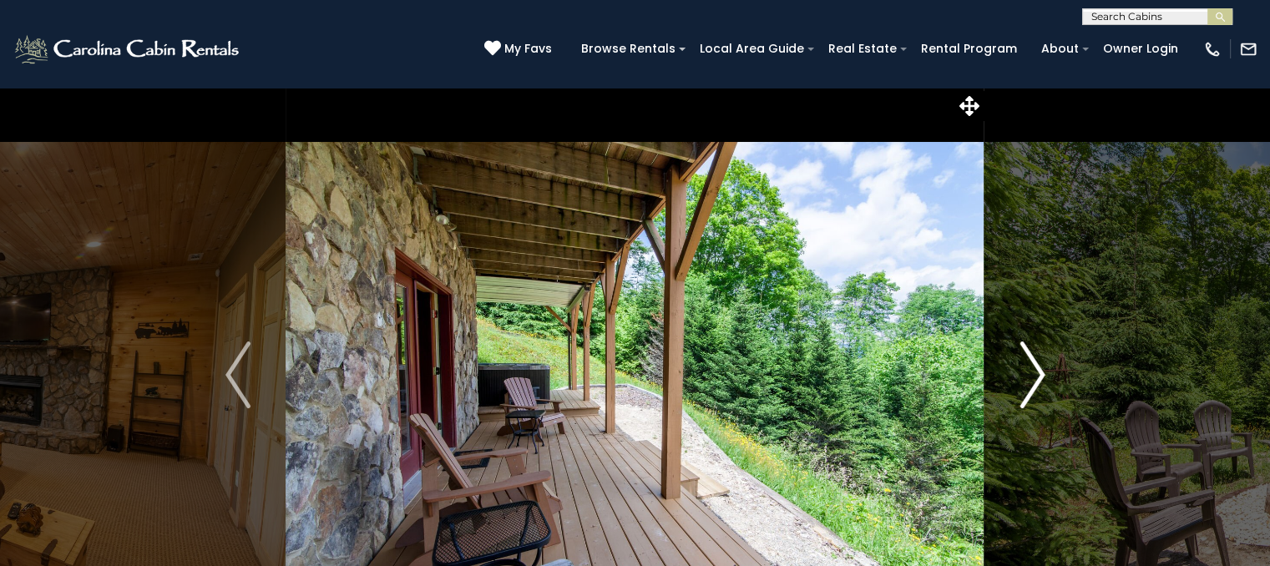
click at [1035, 384] on img "Next" at bounding box center [1032, 375] width 25 height 67
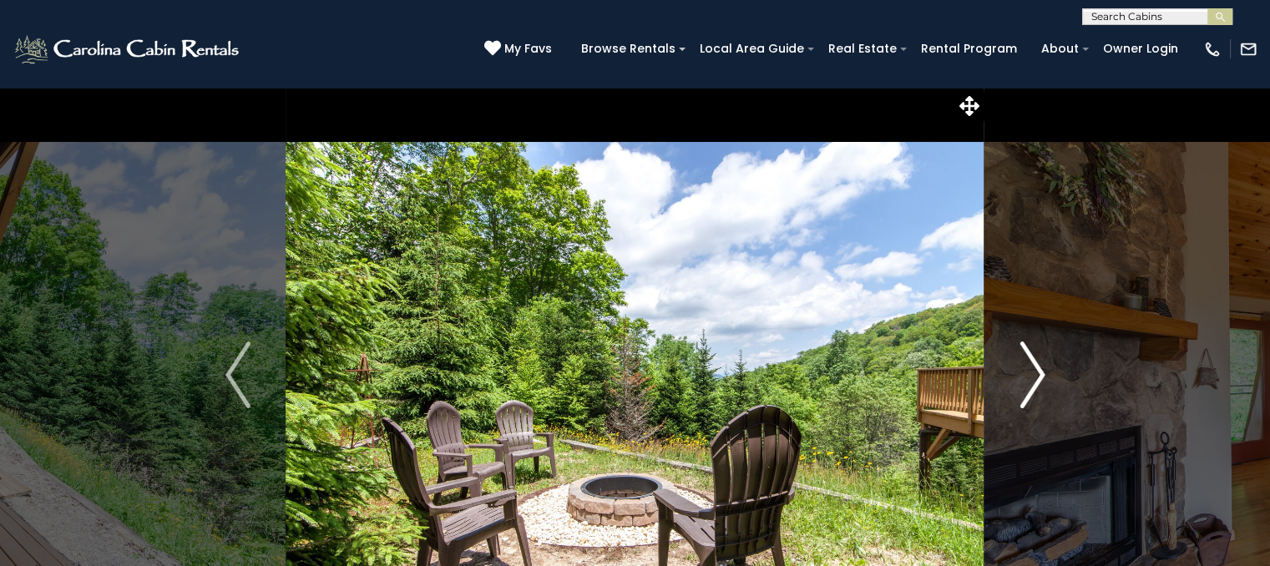
click at [1035, 384] on img "Next" at bounding box center [1032, 375] width 25 height 67
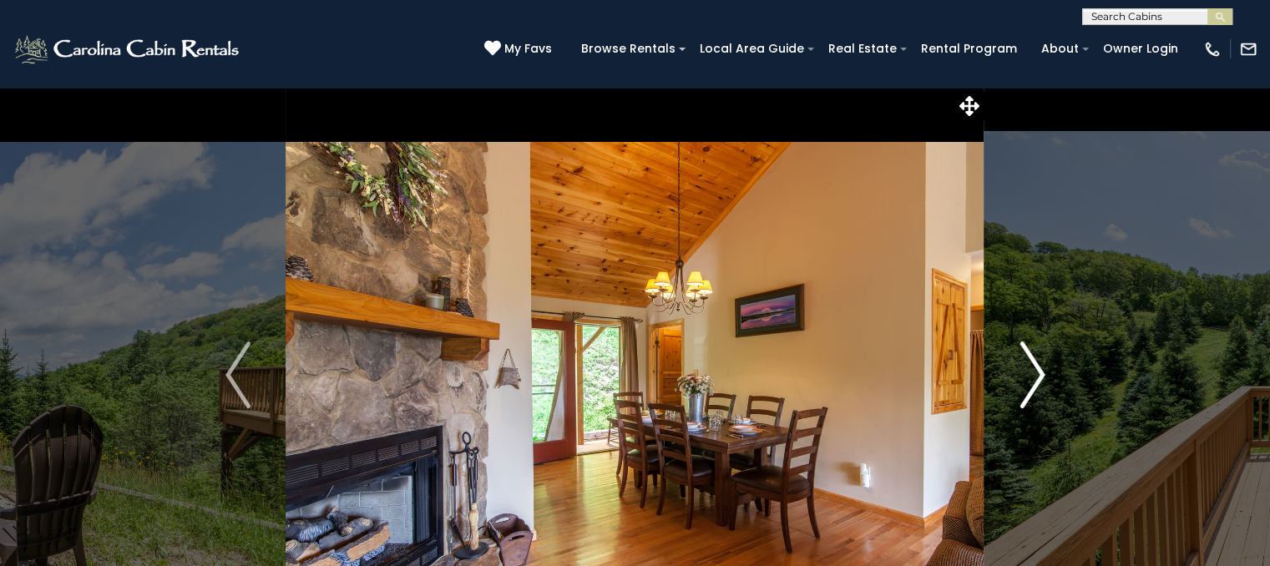
click at [1035, 384] on img "Next" at bounding box center [1032, 375] width 25 height 67
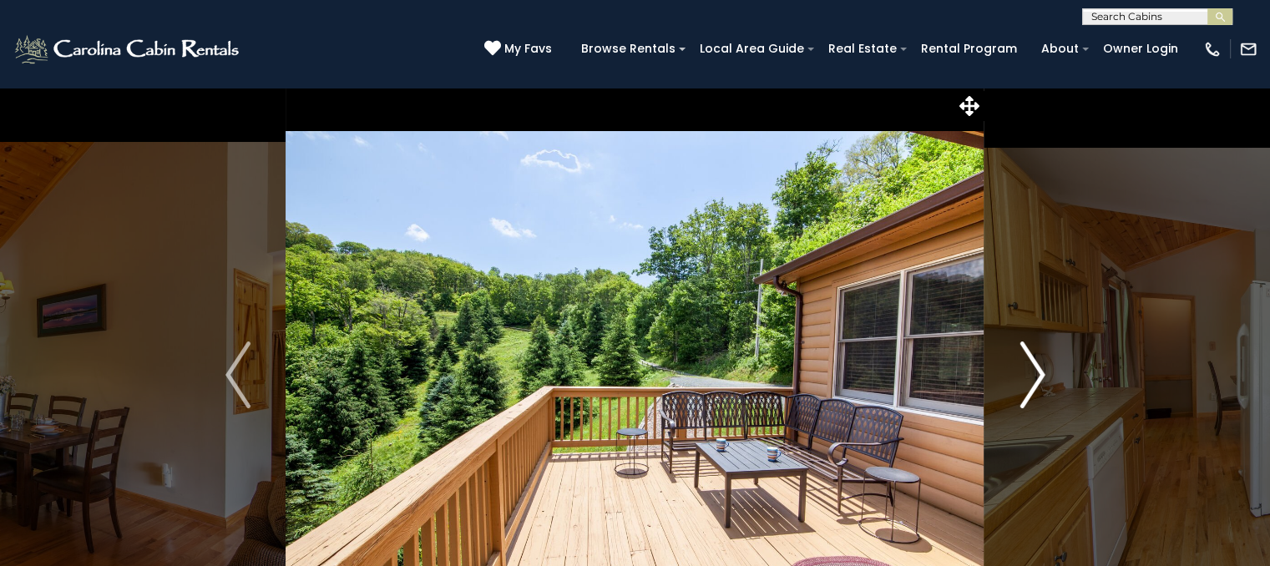
click at [1035, 385] on img "Next" at bounding box center [1032, 375] width 25 height 67
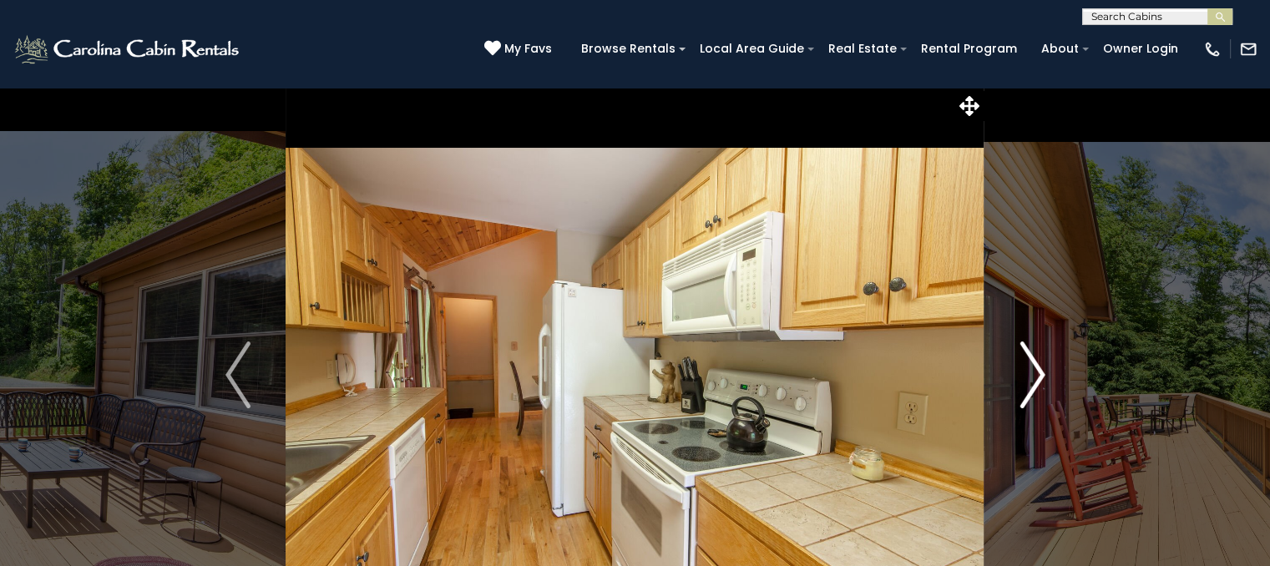
click at [1035, 385] on img "Next" at bounding box center [1032, 375] width 25 height 67
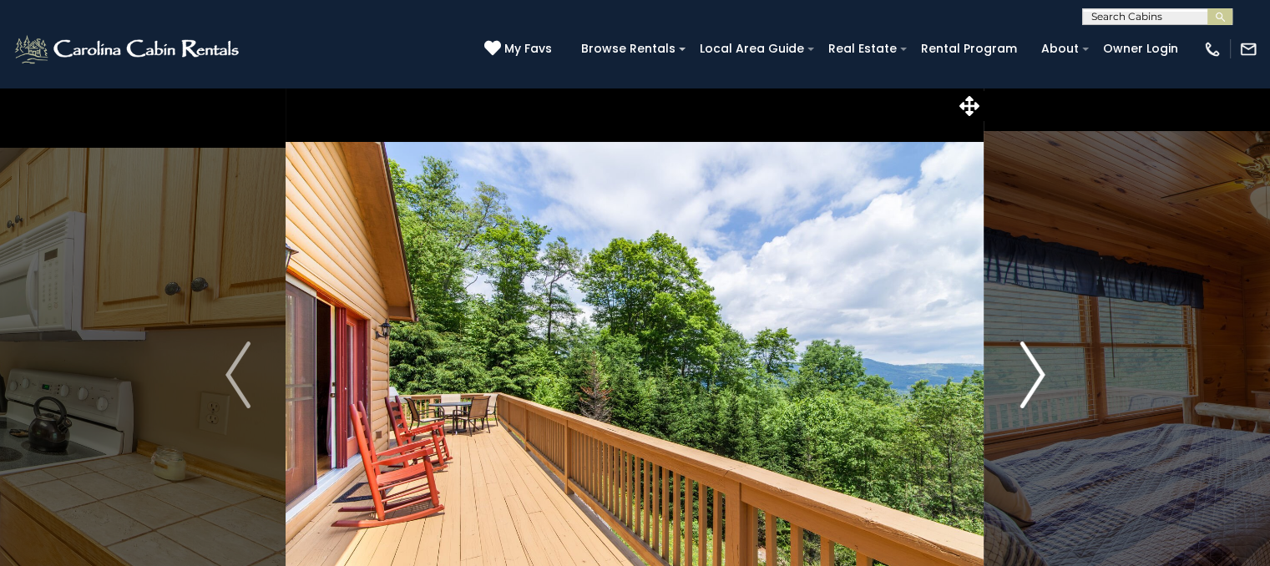
click at [1035, 385] on img "Next" at bounding box center [1032, 375] width 25 height 67
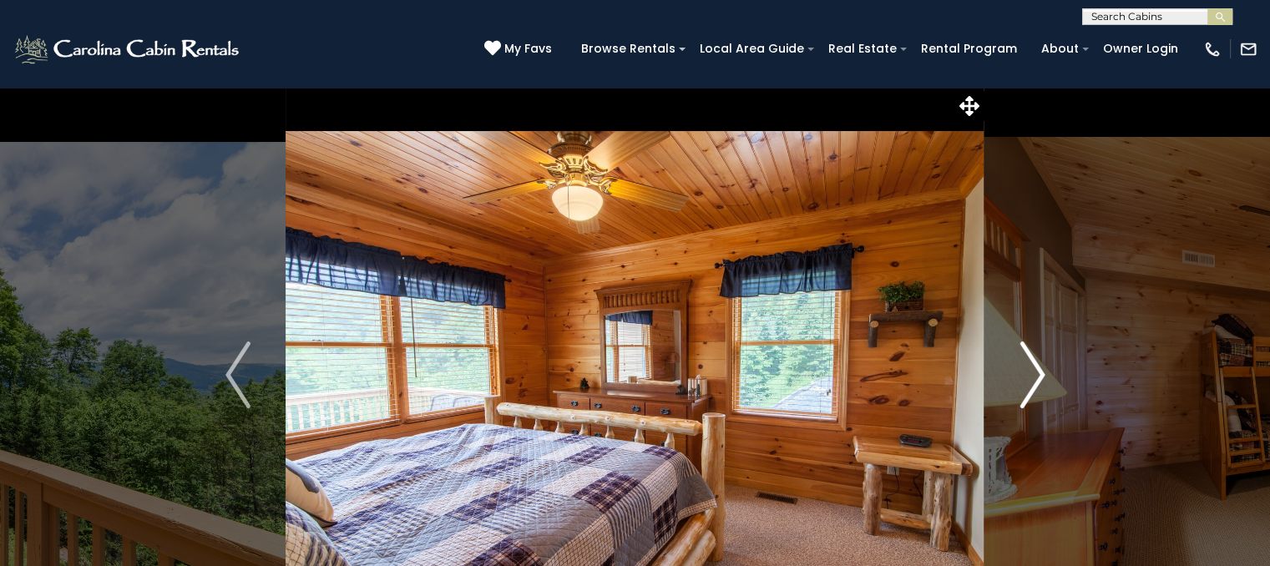
click at [1035, 385] on img "Next" at bounding box center [1032, 375] width 25 height 67
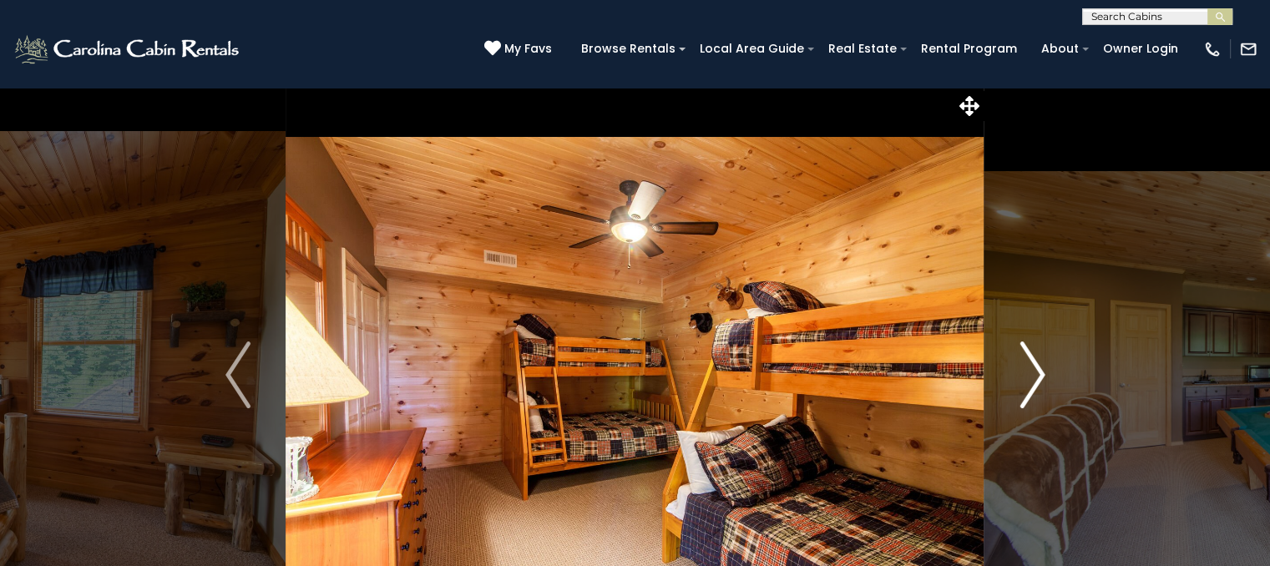
click at [1035, 385] on img "Next" at bounding box center [1032, 375] width 25 height 67
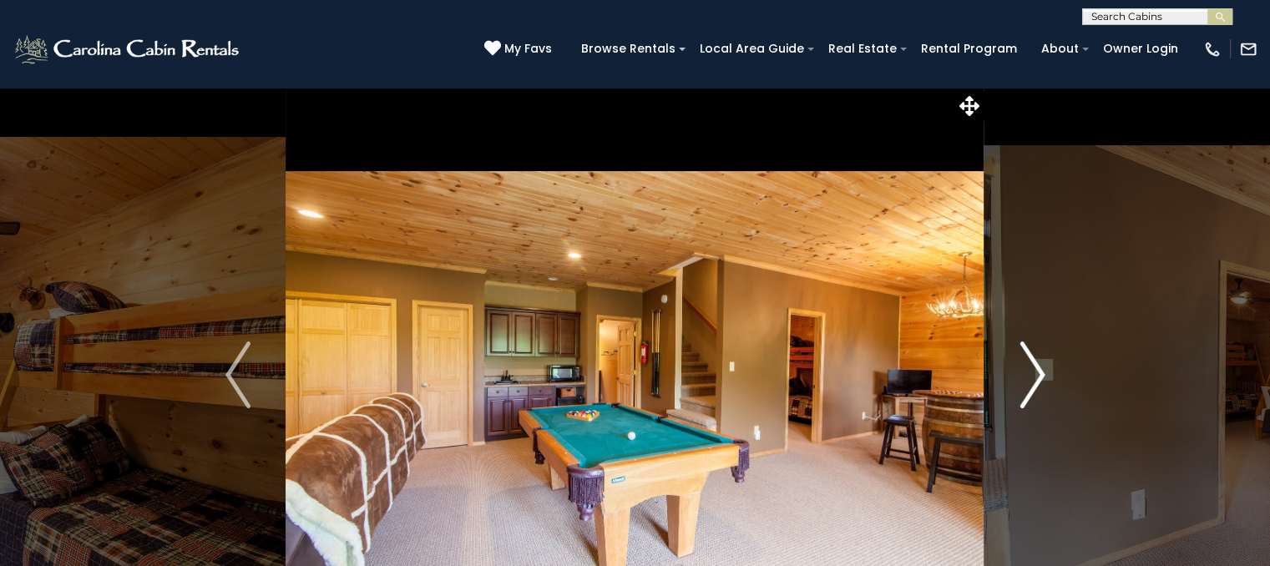
click at [1035, 385] on img "Next" at bounding box center [1032, 375] width 25 height 67
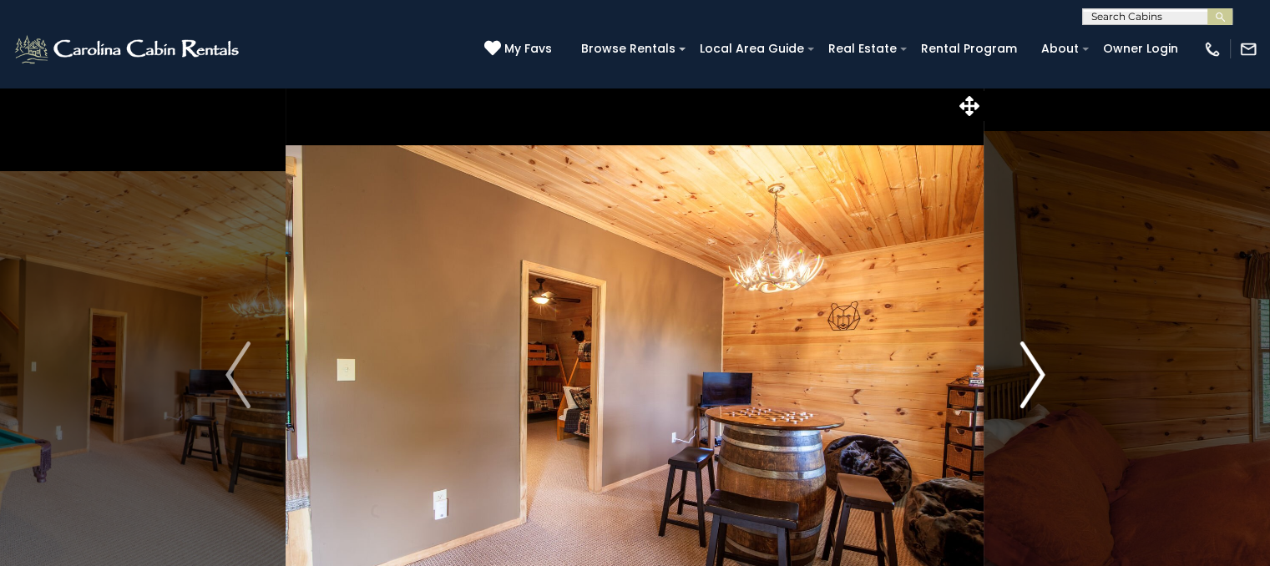
click at [1035, 385] on img "Next" at bounding box center [1032, 375] width 25 height 67
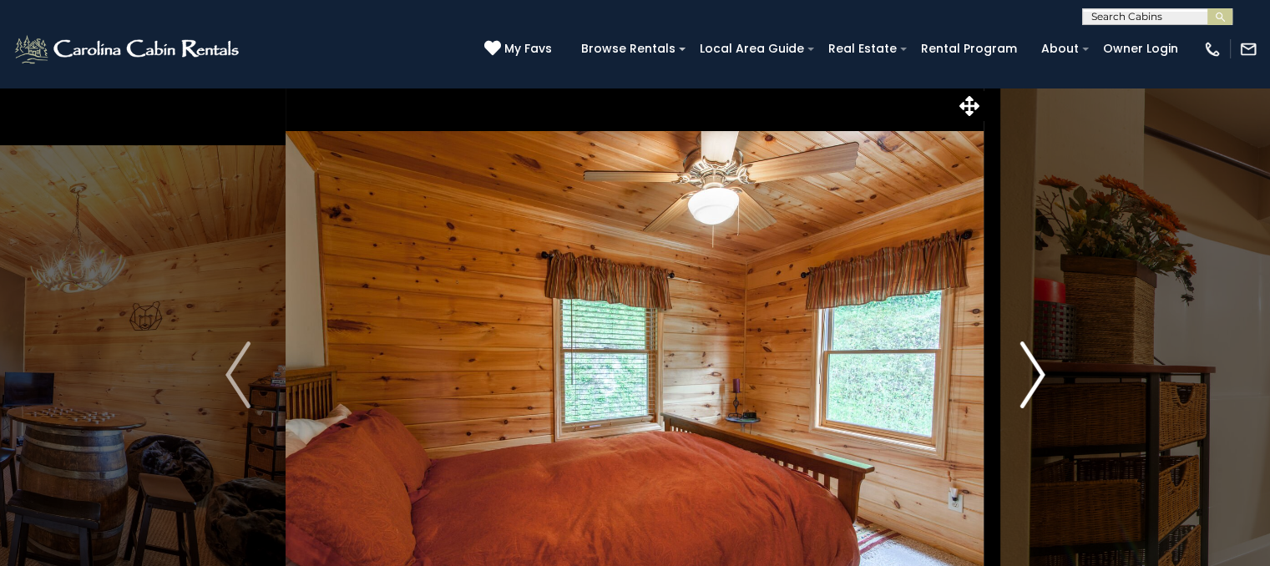
click at [1035, 385] on img "Next" at bounding box center [1032, 375] width 25 height 67
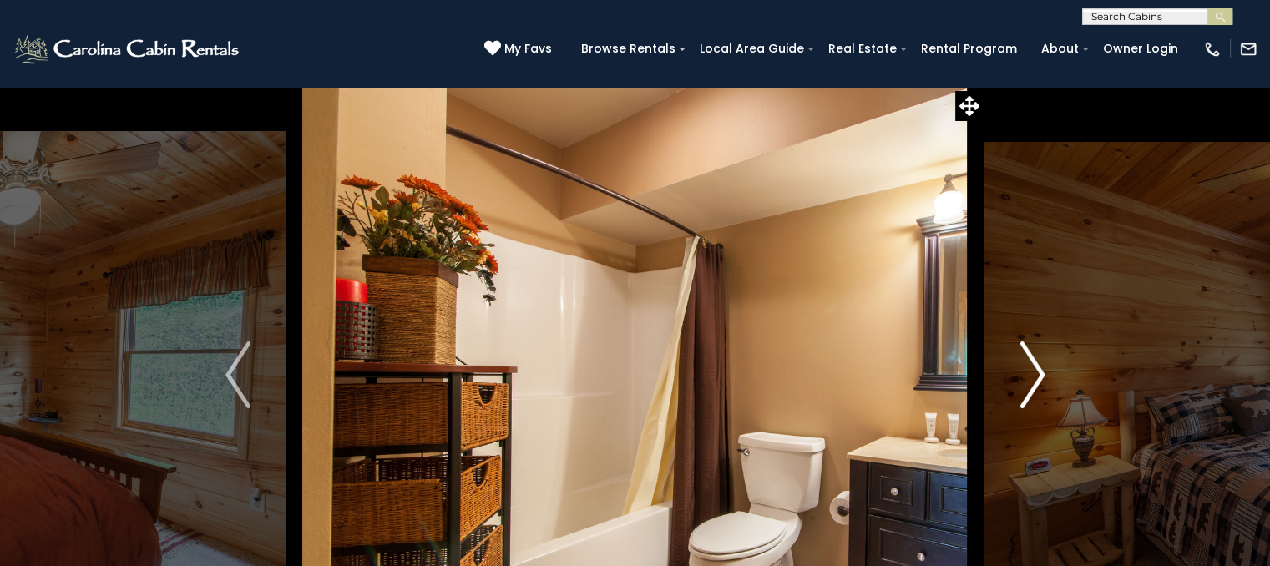
click at [1035, 385] on img "Next" at bounding box center [1032, 375] width 25 height 67
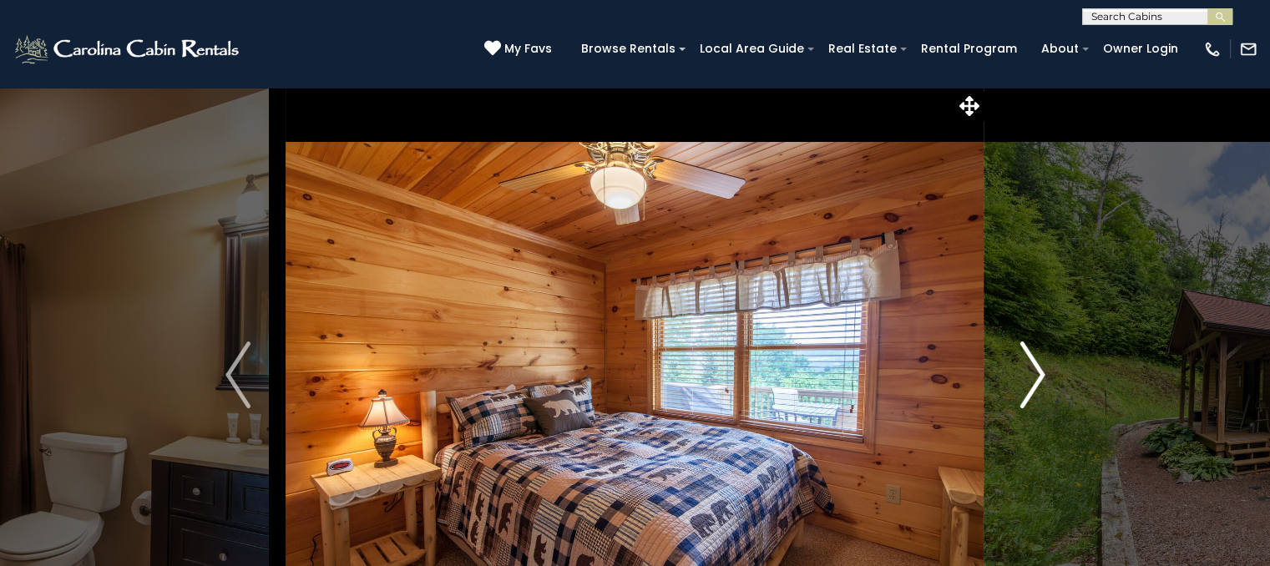
click at [1035, 385] on img "Next" at bounding box center [1032, 375] width 25 height 67
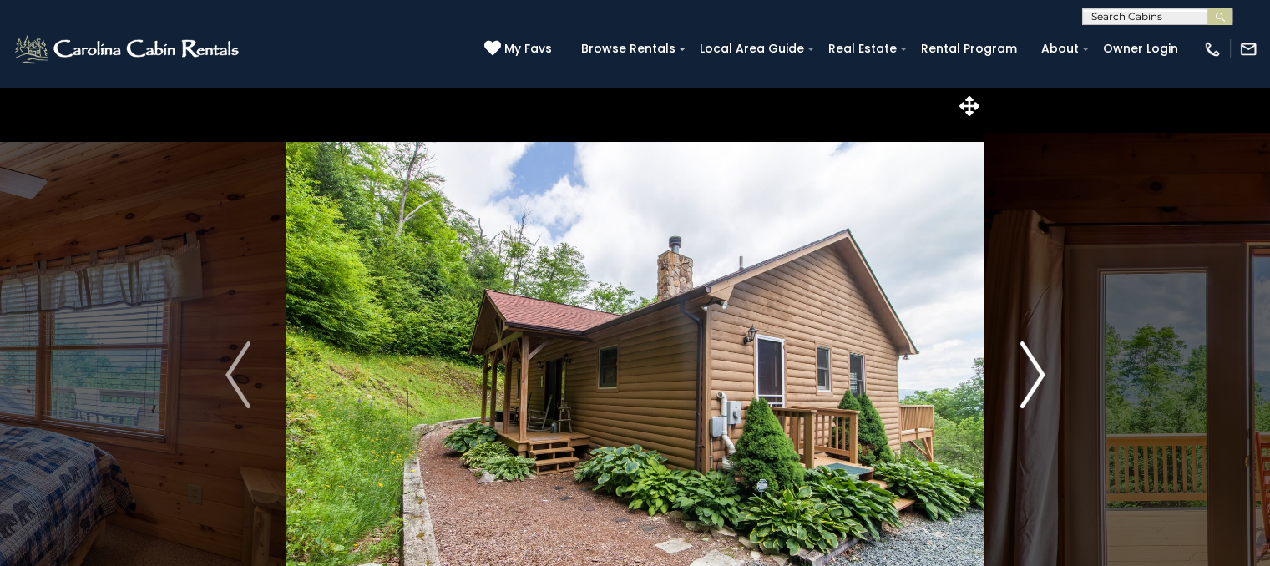
click at [1035, 385] on img "Next" at bounding box center [1032, 375] width 25 height 67
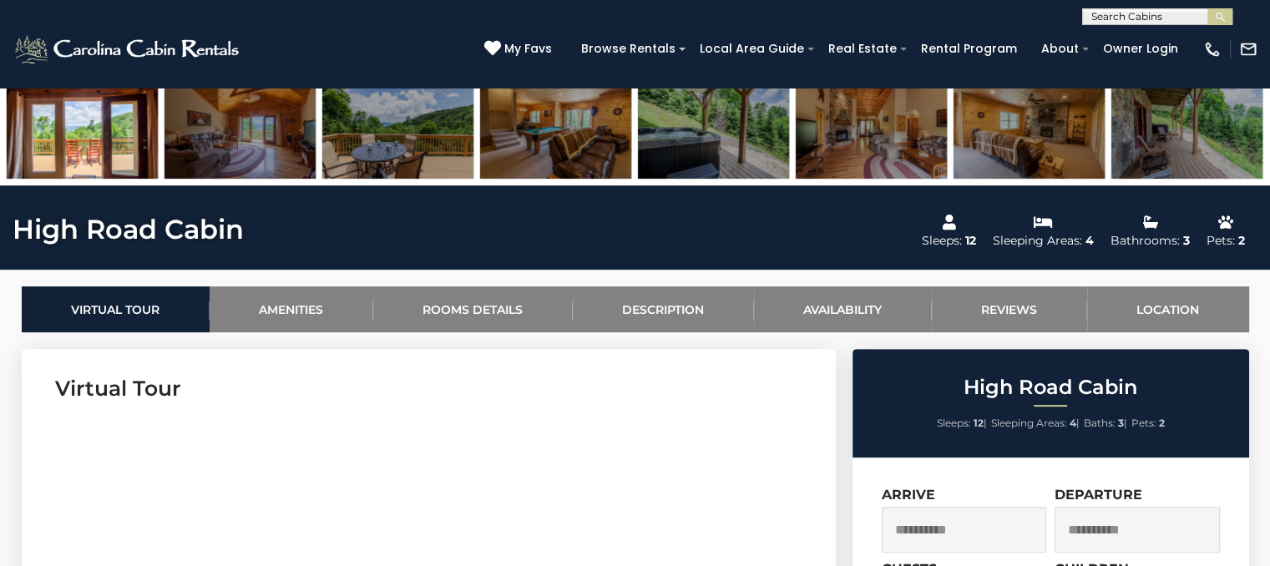
scroll to position [584, 0]
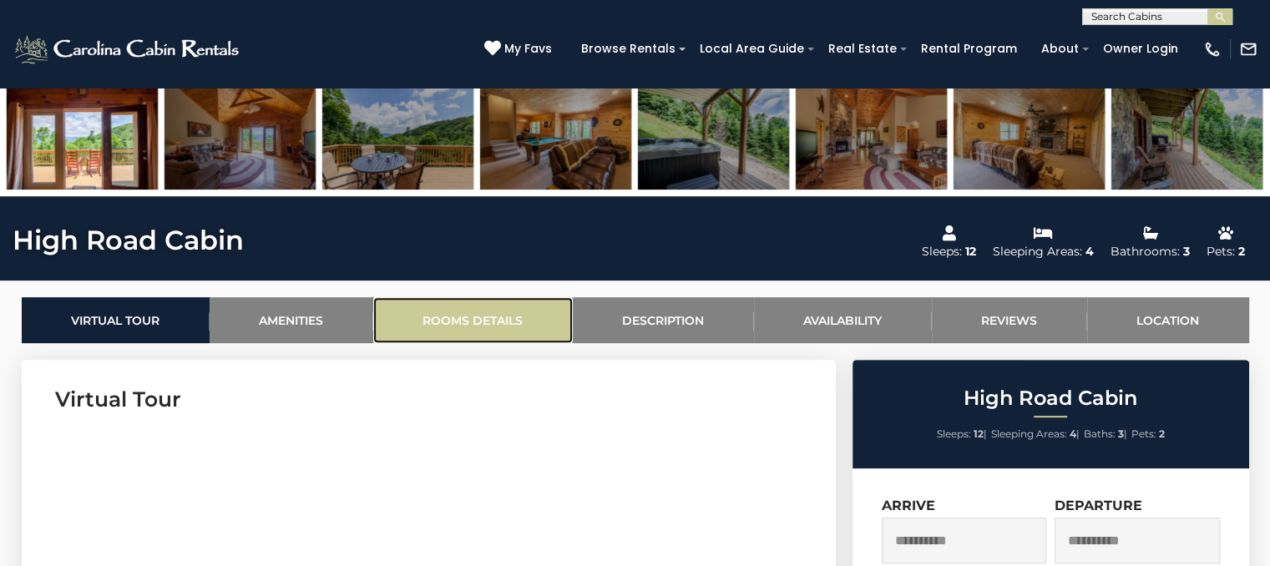
click at [468, 311] on link "Rooms Details" at bounding box center [473, 320] width 200 height 46
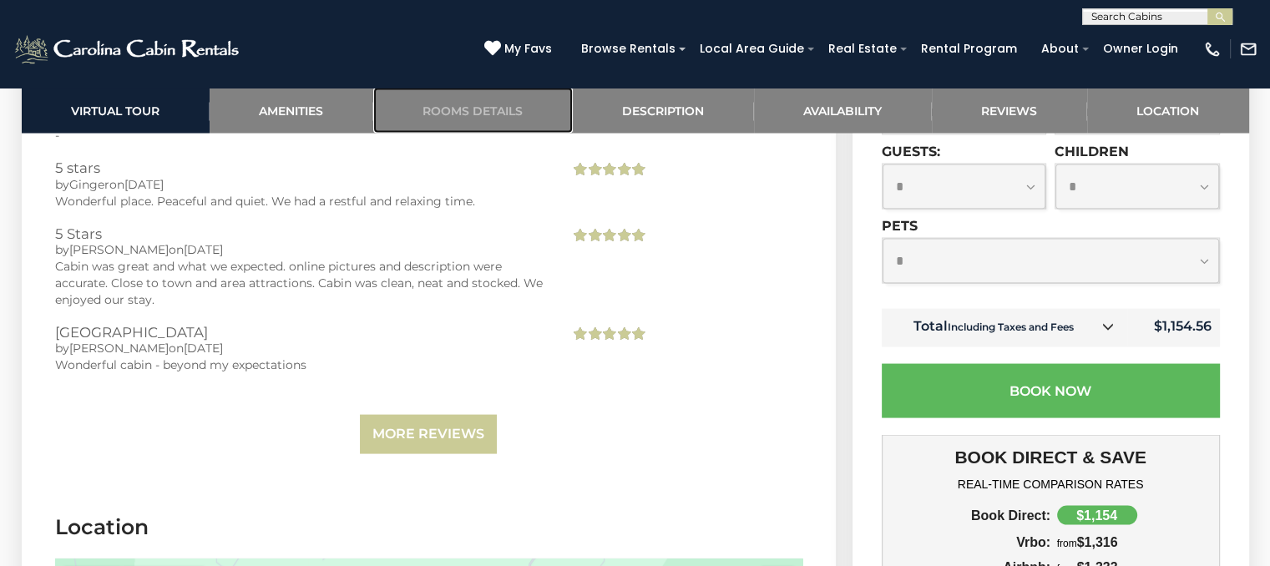
scroll to position [3061, 0]
